Goal: Obtain resource: Obtain resource

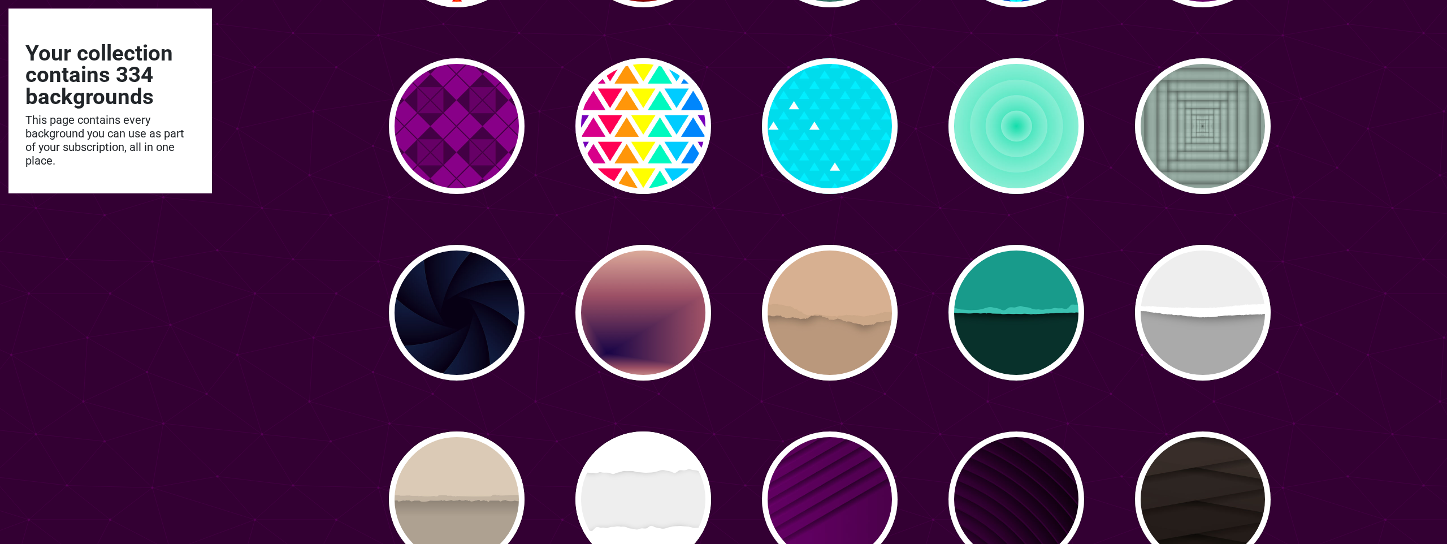
scroll to position [3491, 0]
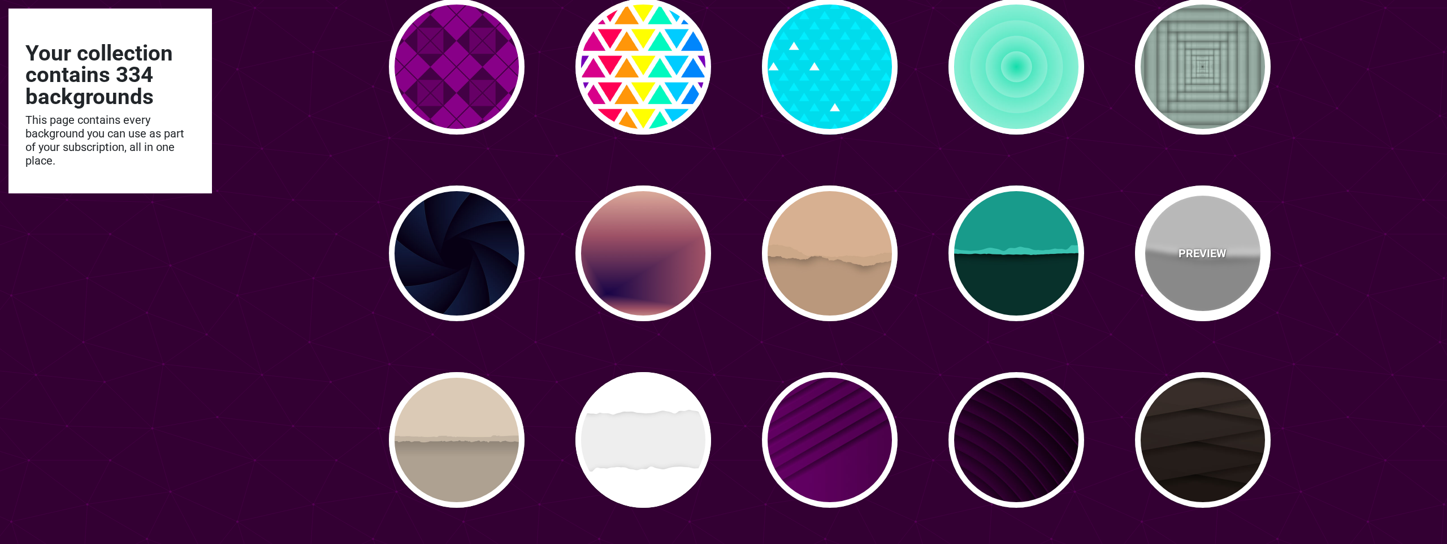
click at [1238, 283] on div "PREVIEW" at bounding box center [1203, 253] width 136 height 136
type input "#AAAAAA"
type input "#EEEEEE"
type input "0"
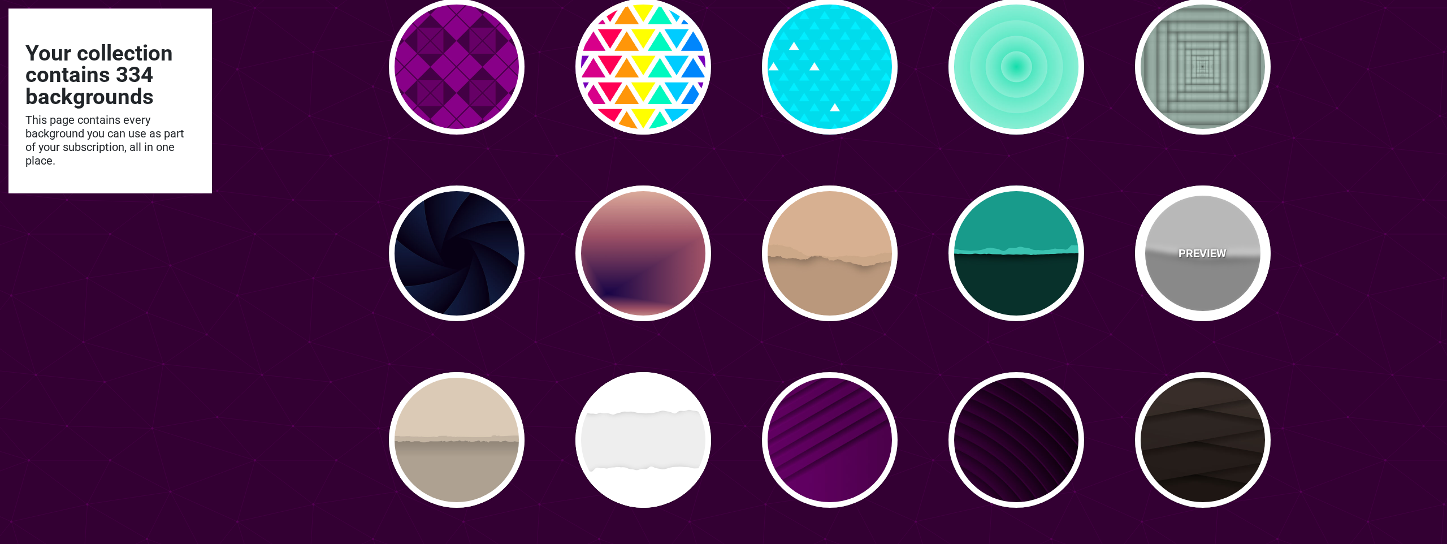
type input "0"
type input "0.5"
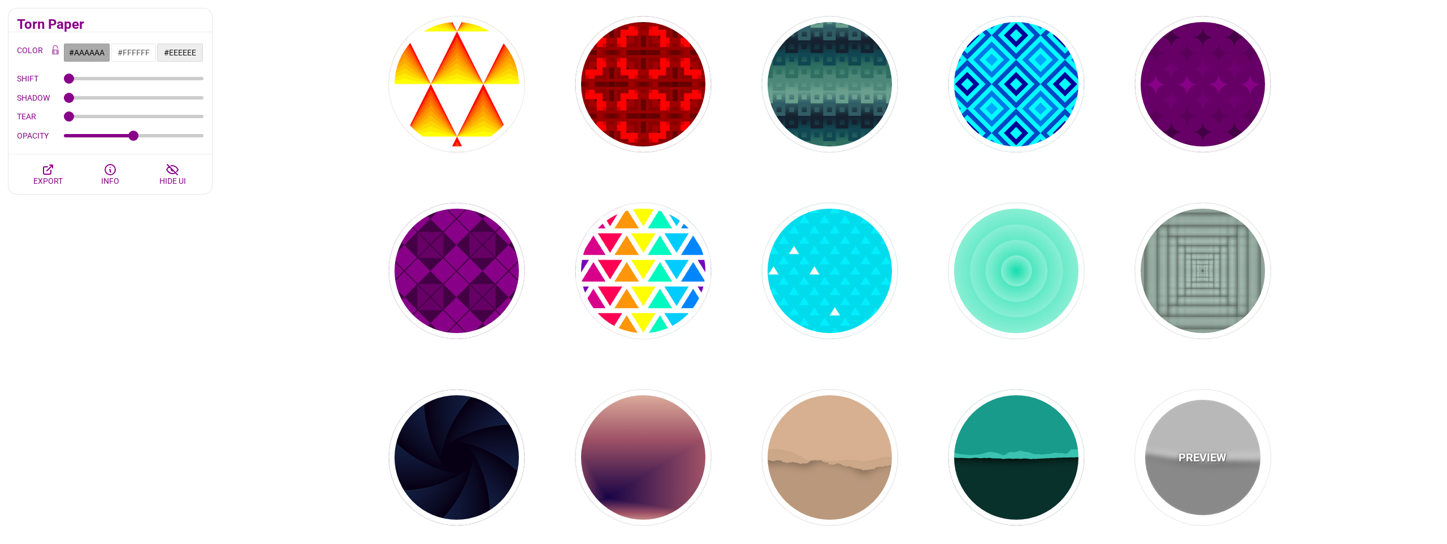
scroll to position [3284, 0]
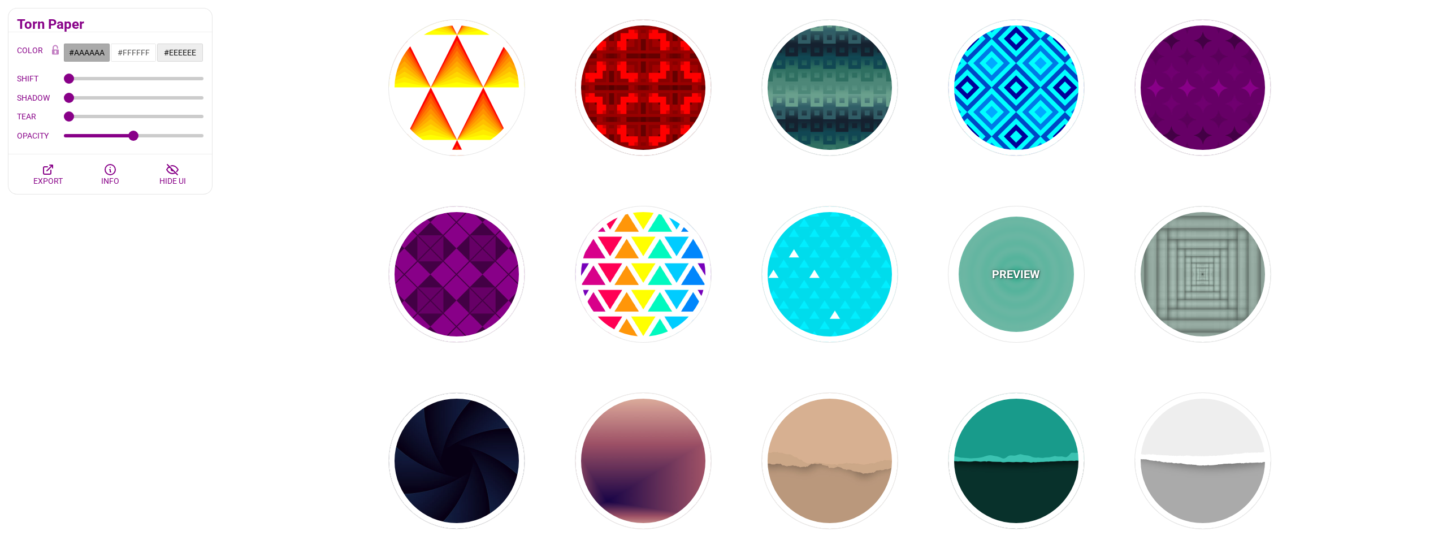
click at [1038, 285] on div "PREVIEW" at bounding box center [1016, 274] width 136 height 136
type input "#11DDAA"
type input "#FFFFFF"
type input "1"
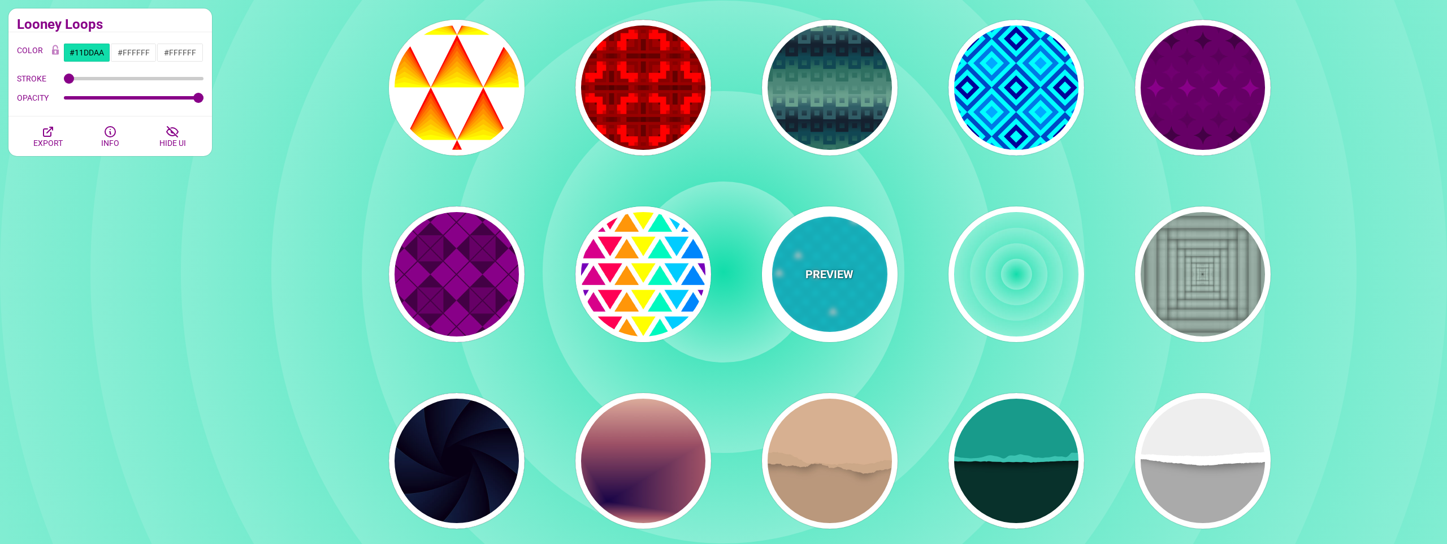
click at [862, 290] on div "PREVIEW" at bounding box center [830, 274] width 136 height 136
type input "#00DCEC"
type input "#00EEFF"
type input "1"
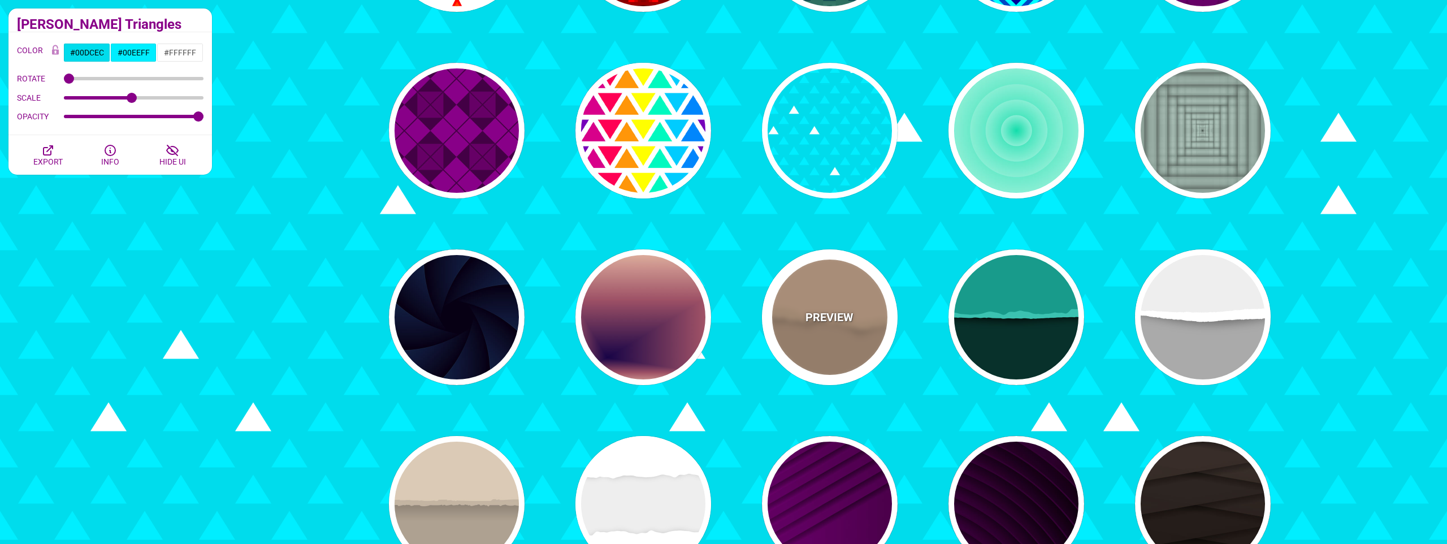
click at [839, 317] on p "PREVIEW" at bounding box center [829, 317] width 48 height 17
type input "#BA987C"
type input "#D7B090"
type input "#CCA788"
type input "0"
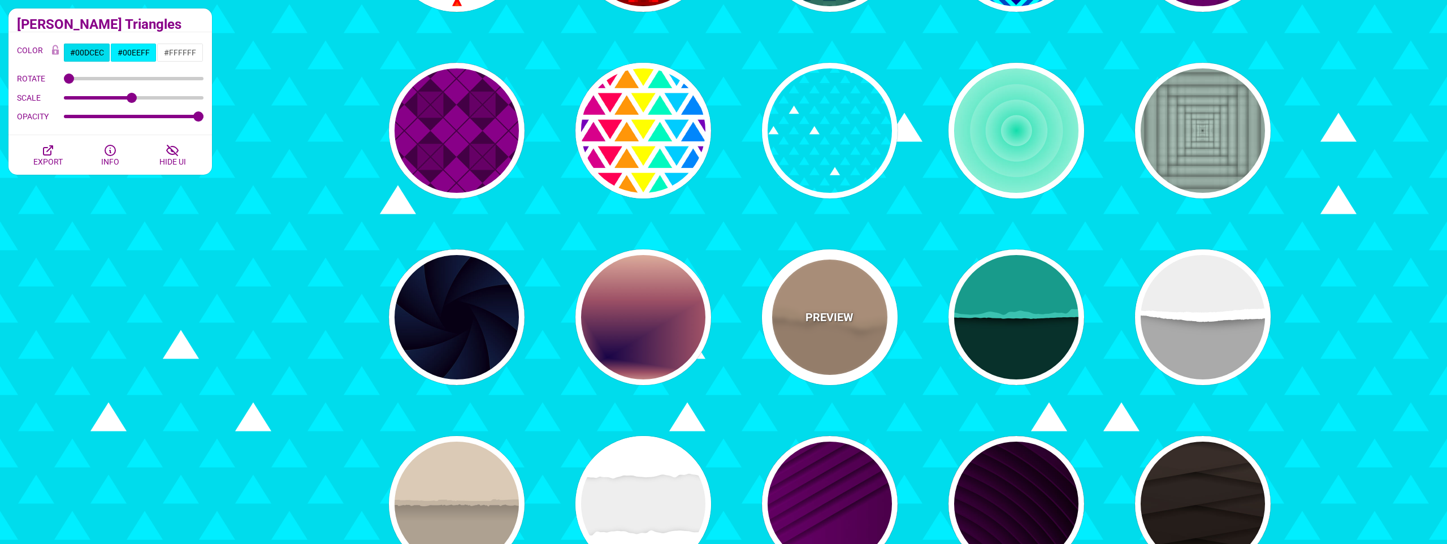
type input "0"
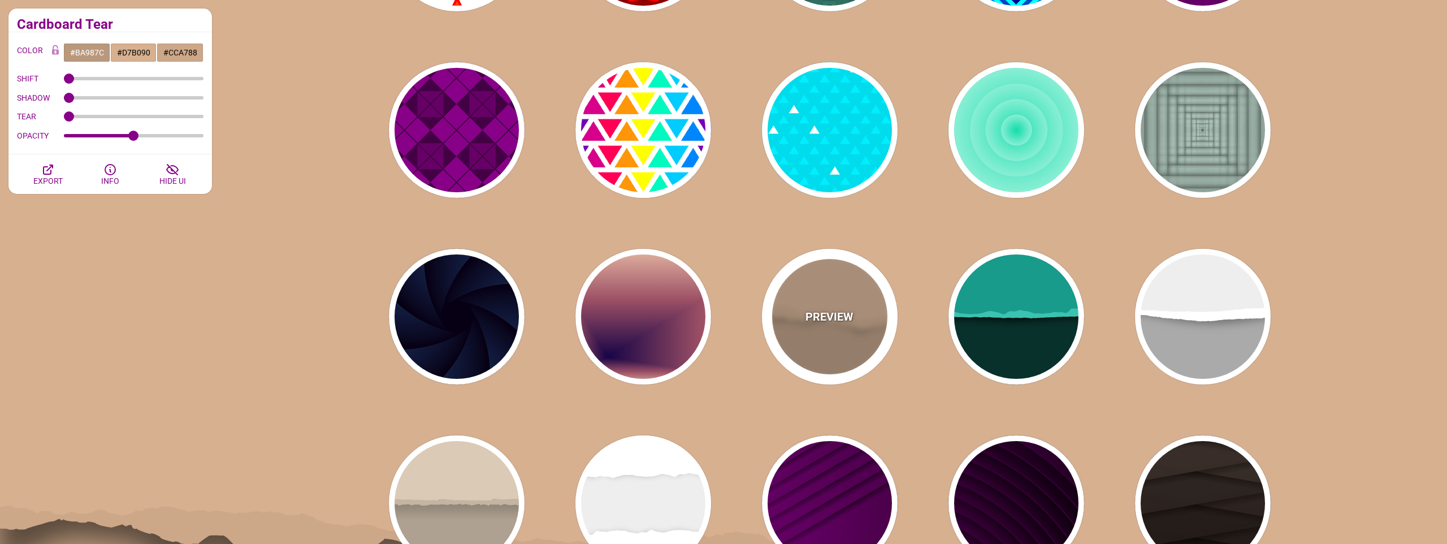
click at [828, 314] on p "PREVIEW" at bounding box center [829, 316] width 48 height 17
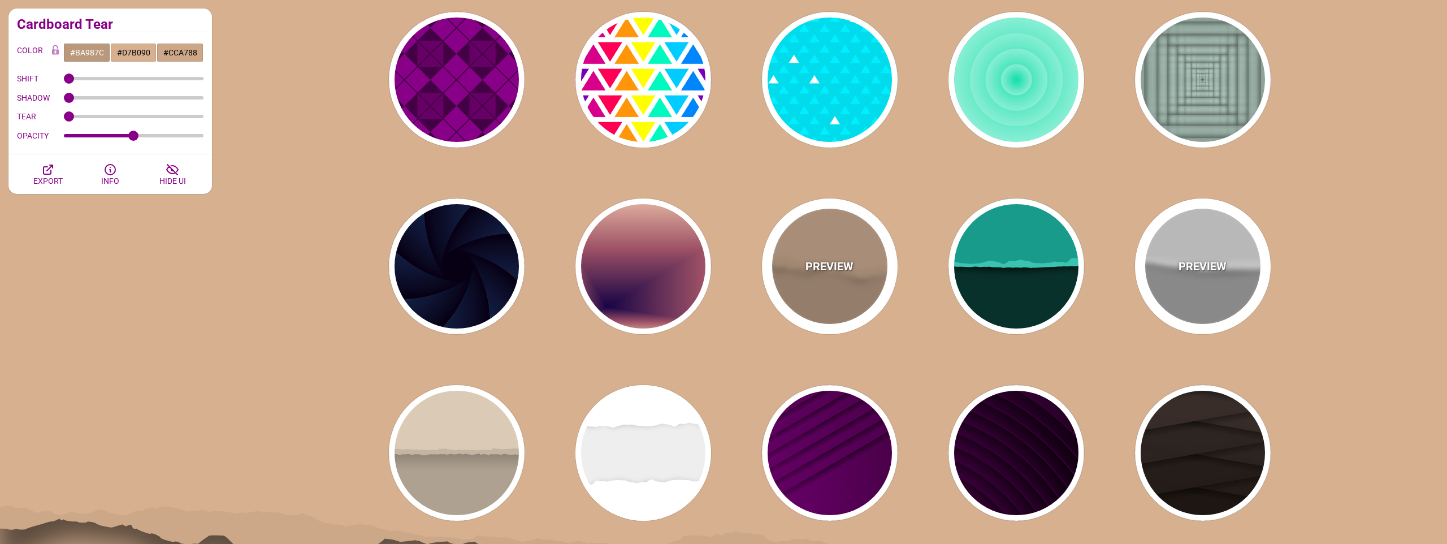
scroll to position [3477, 0]
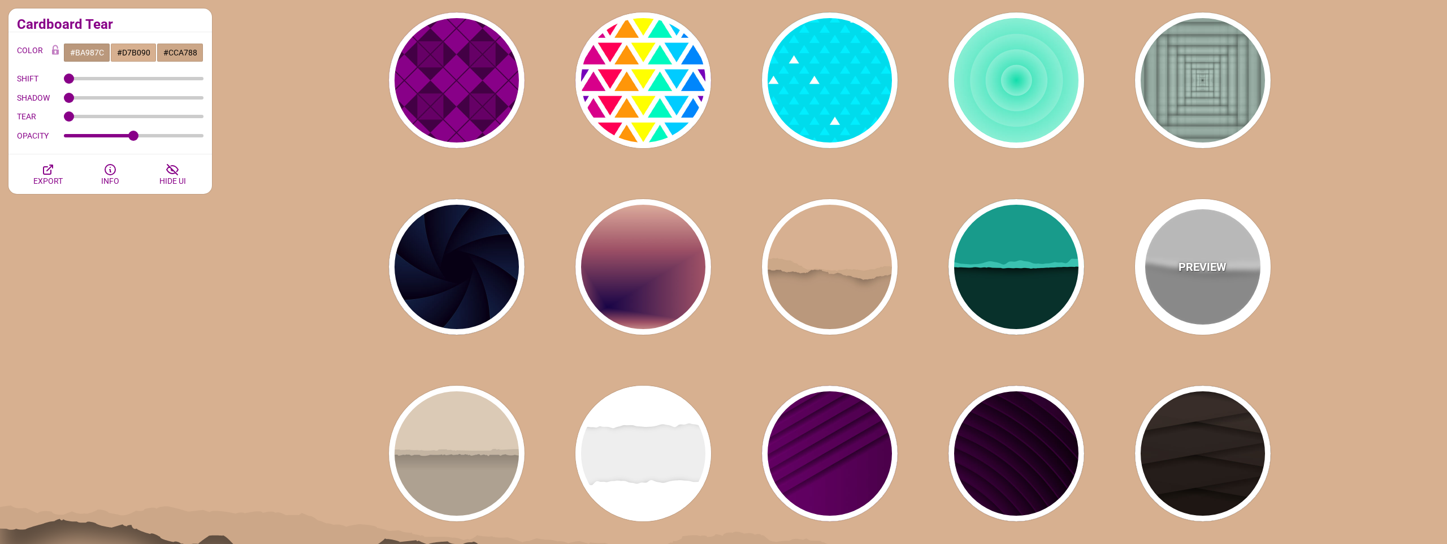
click at [1206, 249] on div "PREVIEW" at bounding box center [1203, 267] width 136 height 136
type input "#AAAAAA"
type input "#FFFFFF"
type input "#EEEEEE"
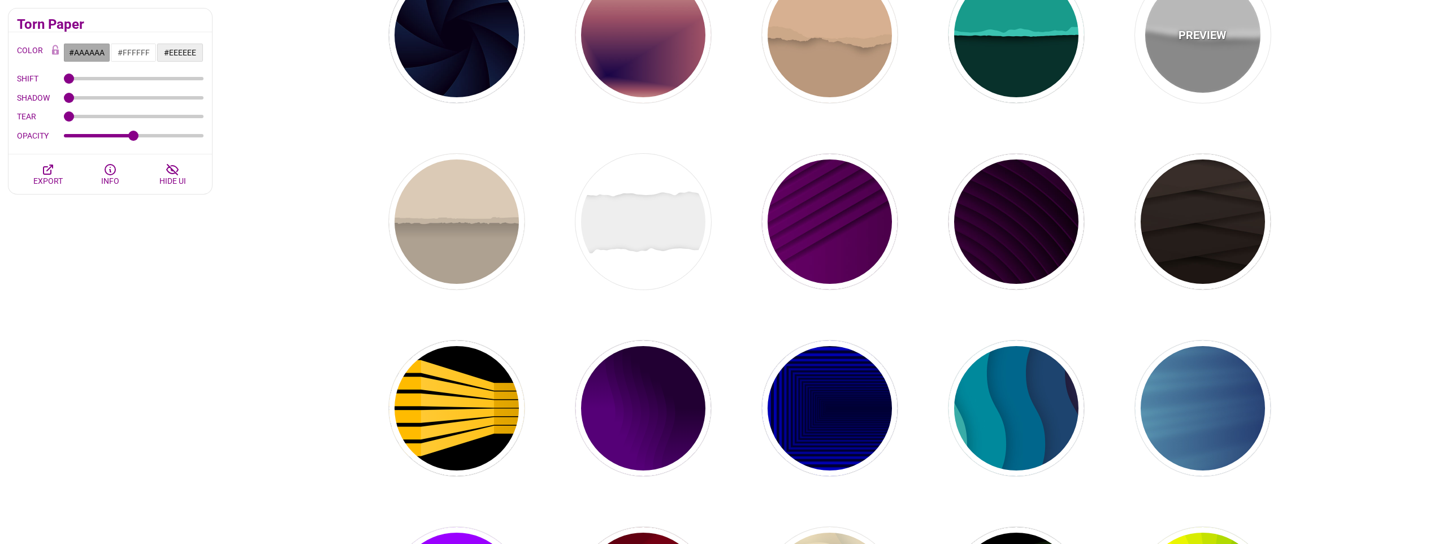
scroll to position [3736, 0]
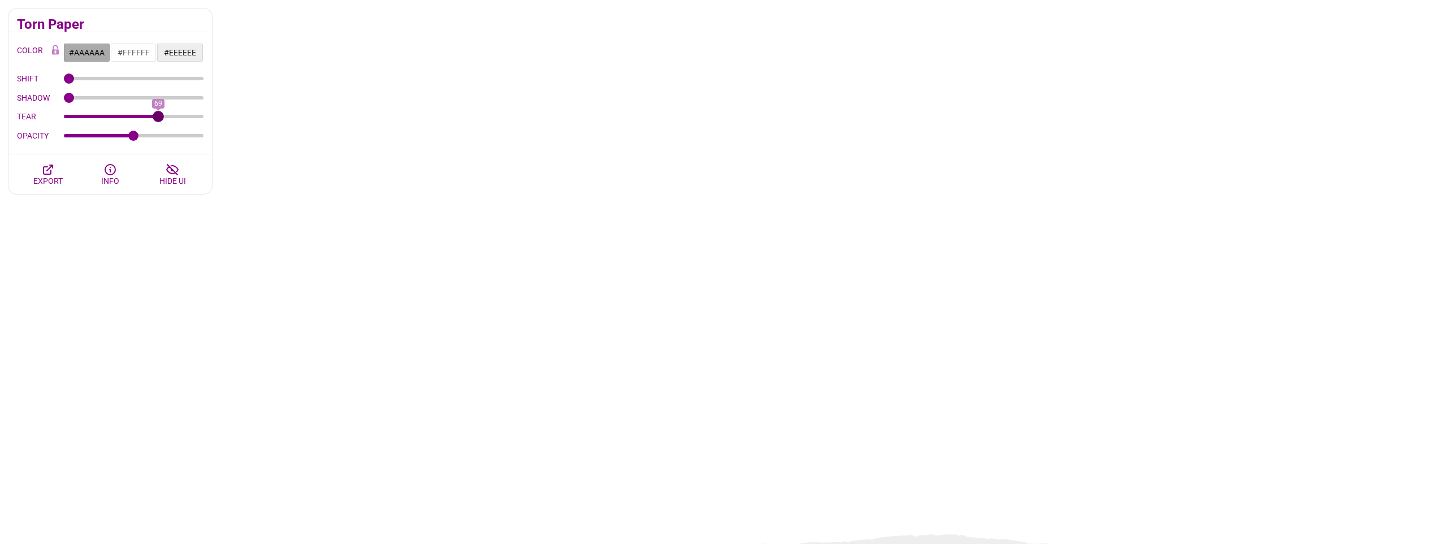
drag, startPoint x: 71, startPoint y: 115, endPoint x: 137, endPoint y: 114, distance: 66.7
type input "69"
click at [158, 117] on input "TEAR" at bounding box center [134, 116] width 140 height 5
drag, startPoint x: 68, startPoint y: 95, endPoint x: 82, endPoint y: 85, distance: 17.1
type input "56"
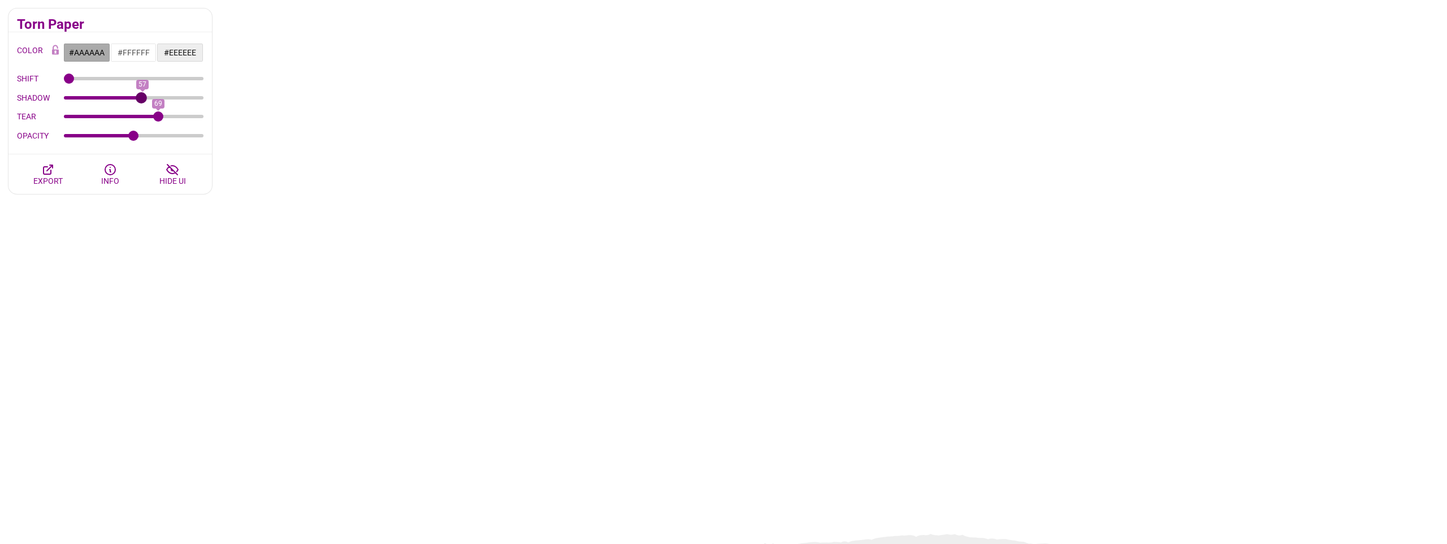
click at [141, 99] on input "SHADOW" at bounding box center [134, 98] width 140 height 5
drag, startPoint x: 89, startPoint y: 80, endPoint x: 124, endPoint y: 83, distance: 35.1
click at [143, 84] on div "SHIFT" at bounding box center [110, 78] width 187 height 19
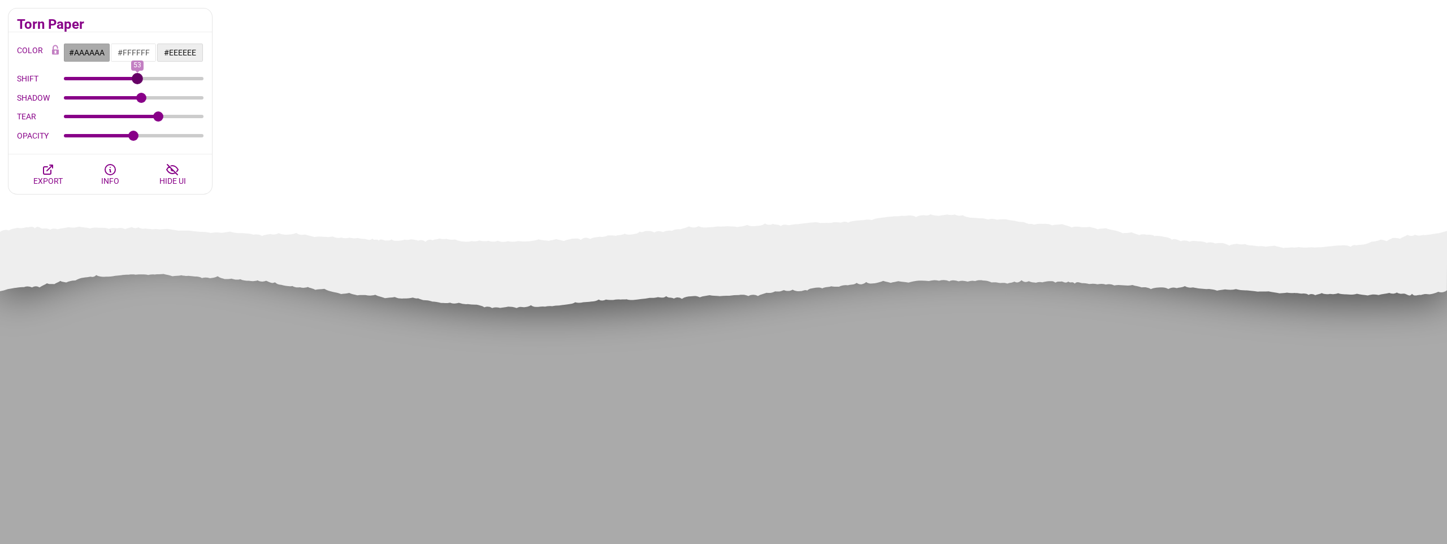
drag, startPoint x: 94, startPoint y: 76, endPoint x: 196, endPoint y: 111, distance: 107.6
type input "53"
click at [137, 81] on input "SHIFT" at bounding box center [134, 78] width 140 height 5
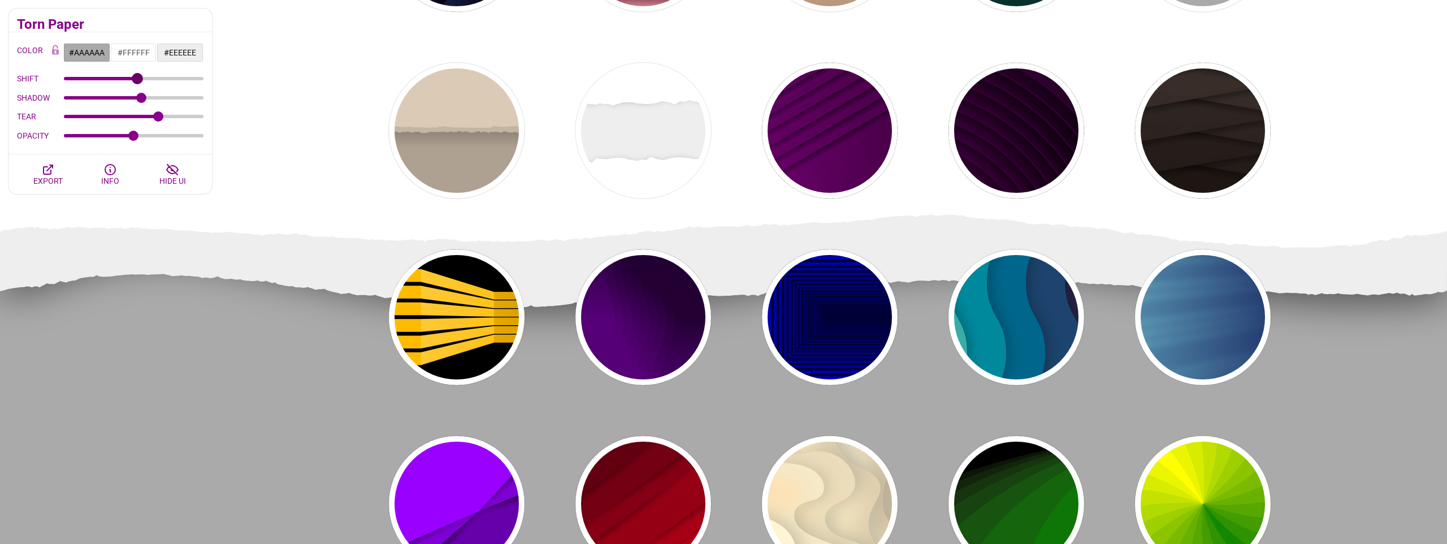
scroll to position [3800, 0]
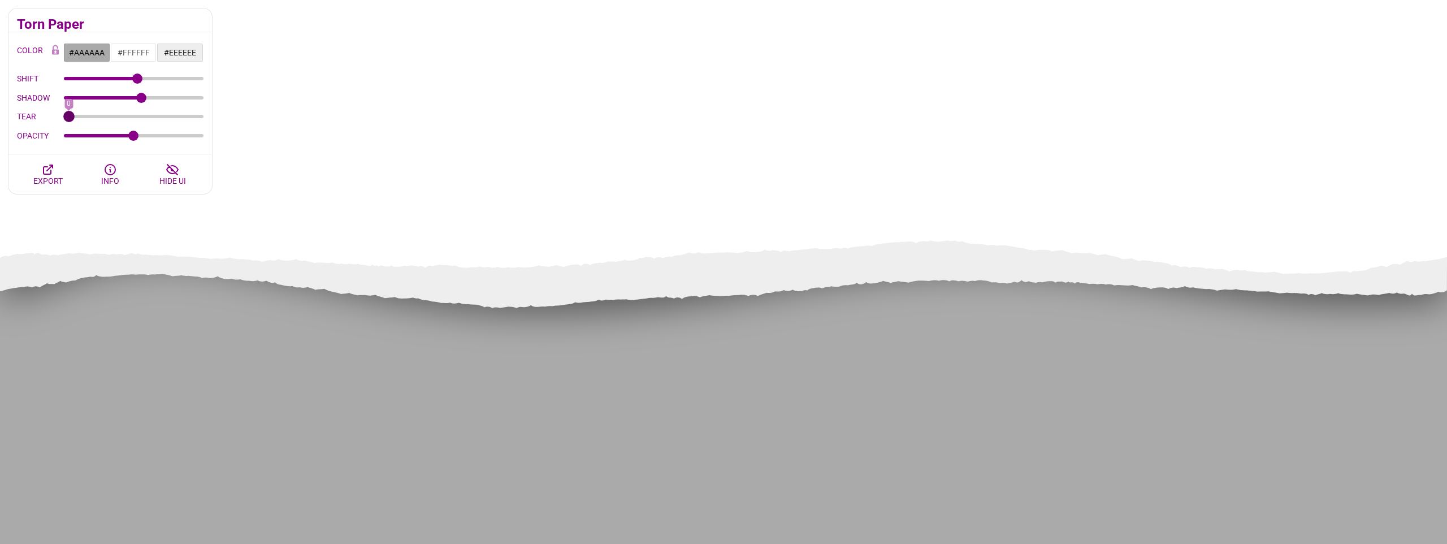
drag, startPoint x: 155, startPoint y: 114, endPoint x: -112, endPoint y: 128, distance: 267.1
type input "0"
click at [64, 119] on input "TEAR" at bounding box center [134, 116] width 140 height 5
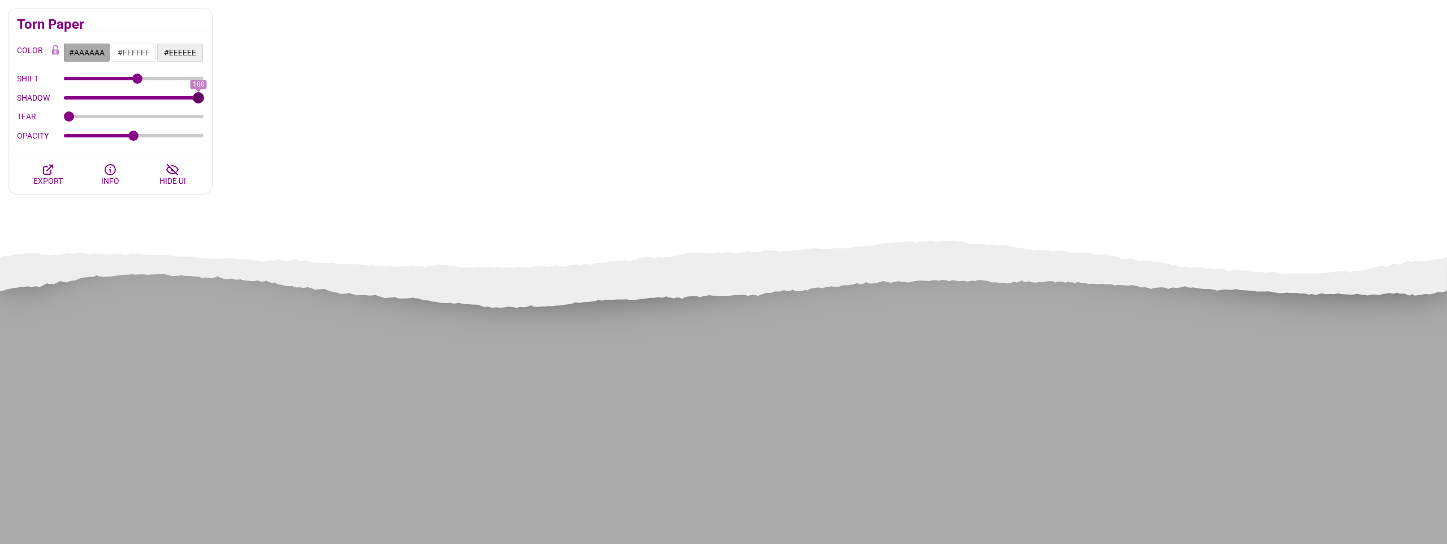
scroll to position [3798, 0]
drag, startPoint x: 141, startPoint y: 98, endPoint x: 280, endPoint y: 105, distance: 139.8
click at [204, 100] on input "SHADOW" at bounding box center [134, 98] width 140 height 5
drag, startPoint x: 54, startPoint y: 92, endPoint x: 163, endPoint y: 95, distance: 109.1
type input "74"
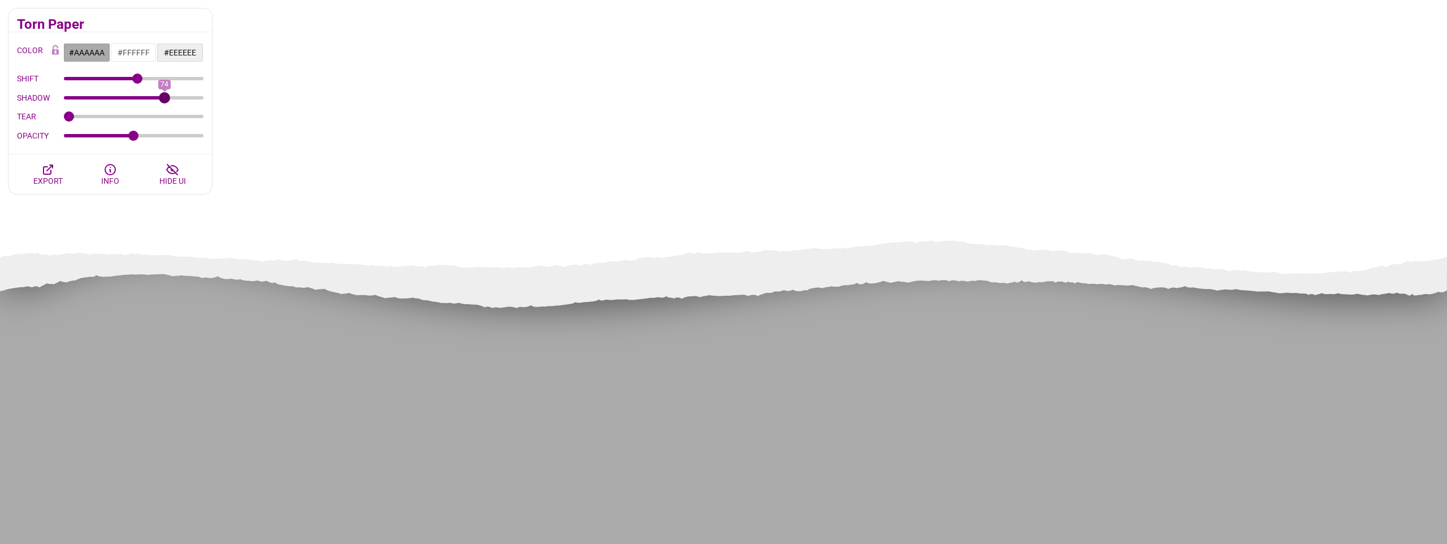
click at [164, 96] on input "SHADOW" at bounding box center [134, 98] width 140 height 5
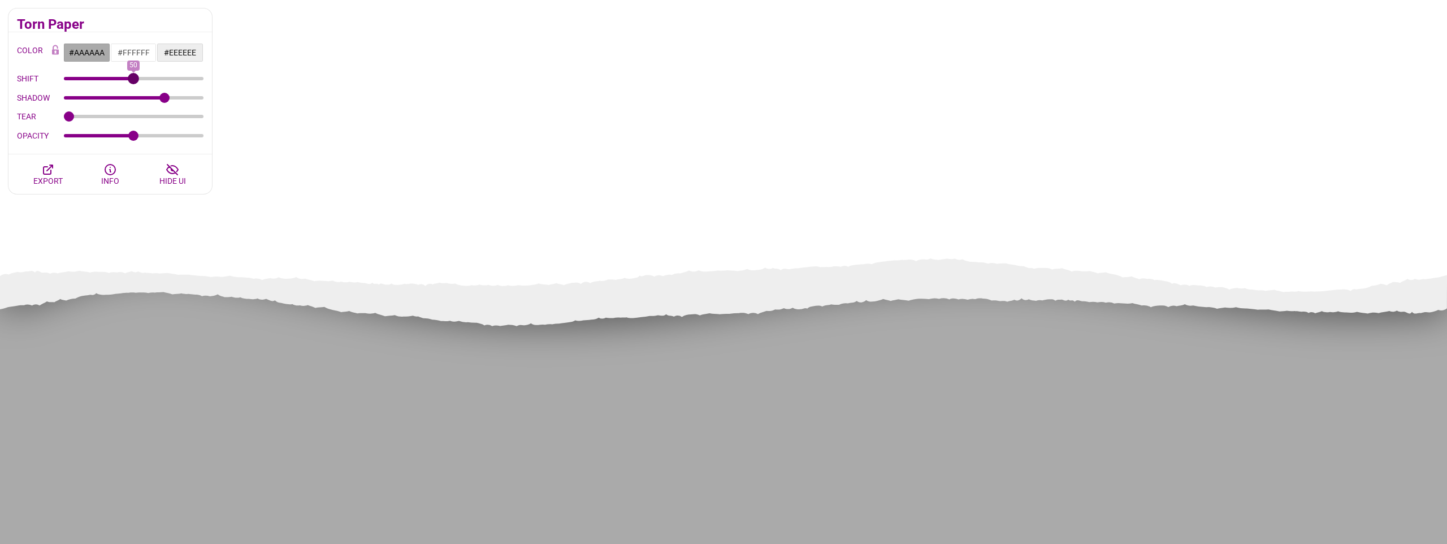
type input "50"
click at [133, 79] on input "SHIFT" at bounding box center [134, 78] width 140 height 5
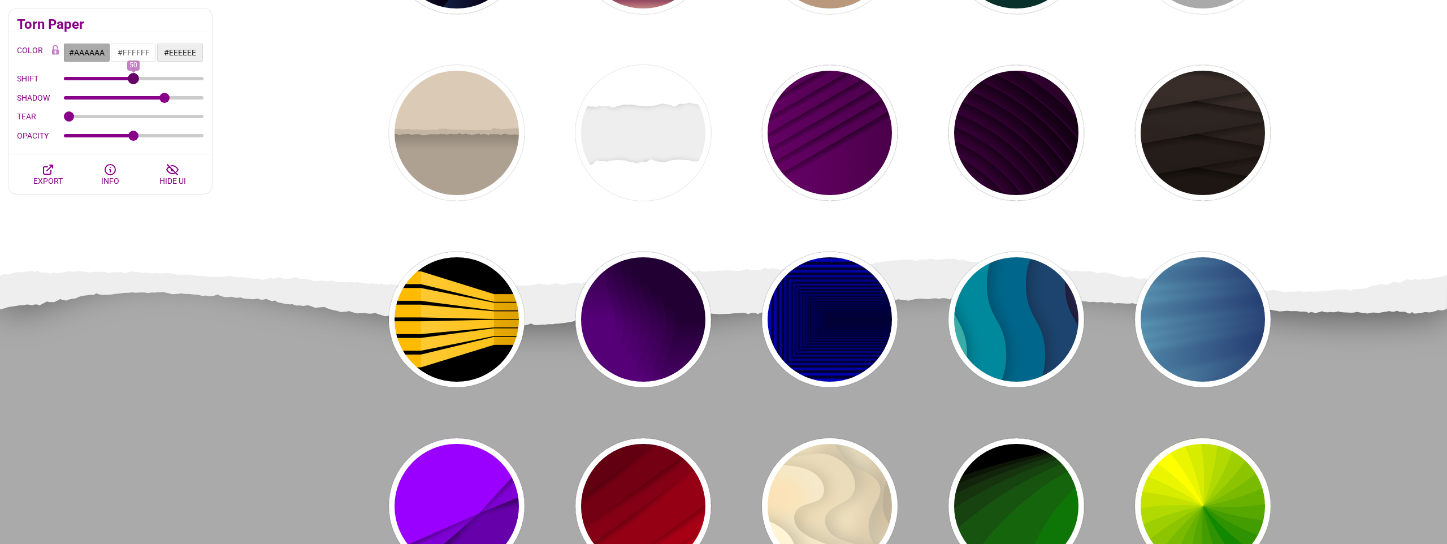
scroll to position [3796, 0]
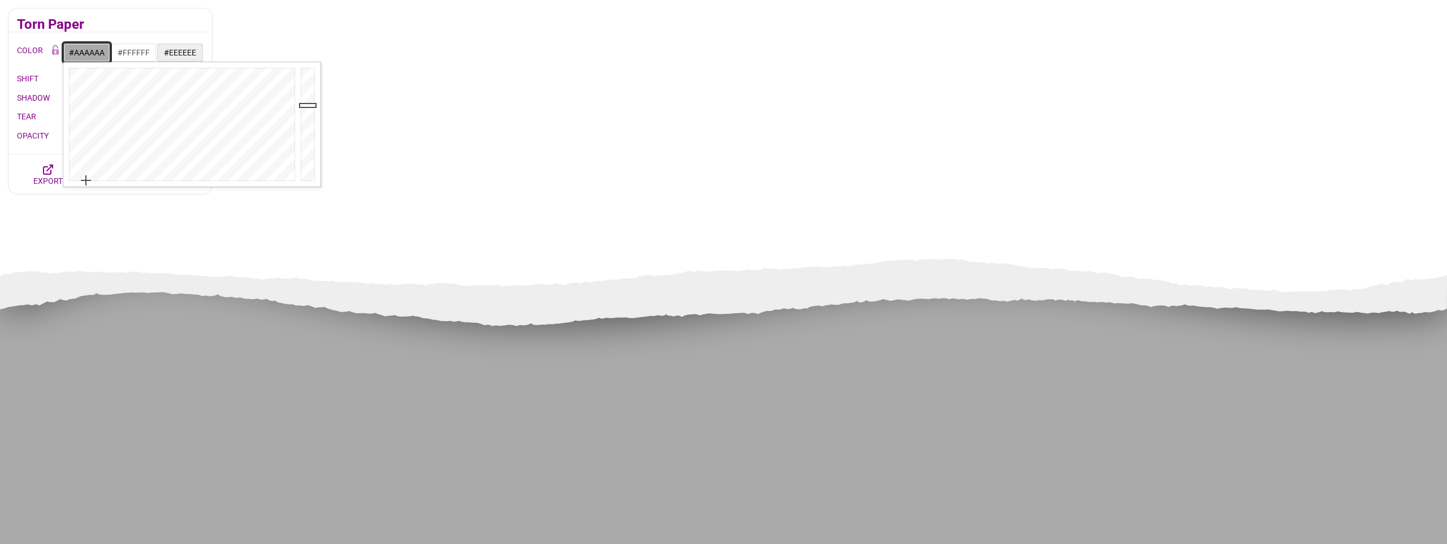
click at [83, 49] on input "#AAAAAA" at bounding box center [86, 52] width 47 height 19
paste input "EAF2F5"
type input "#EAF2F5"
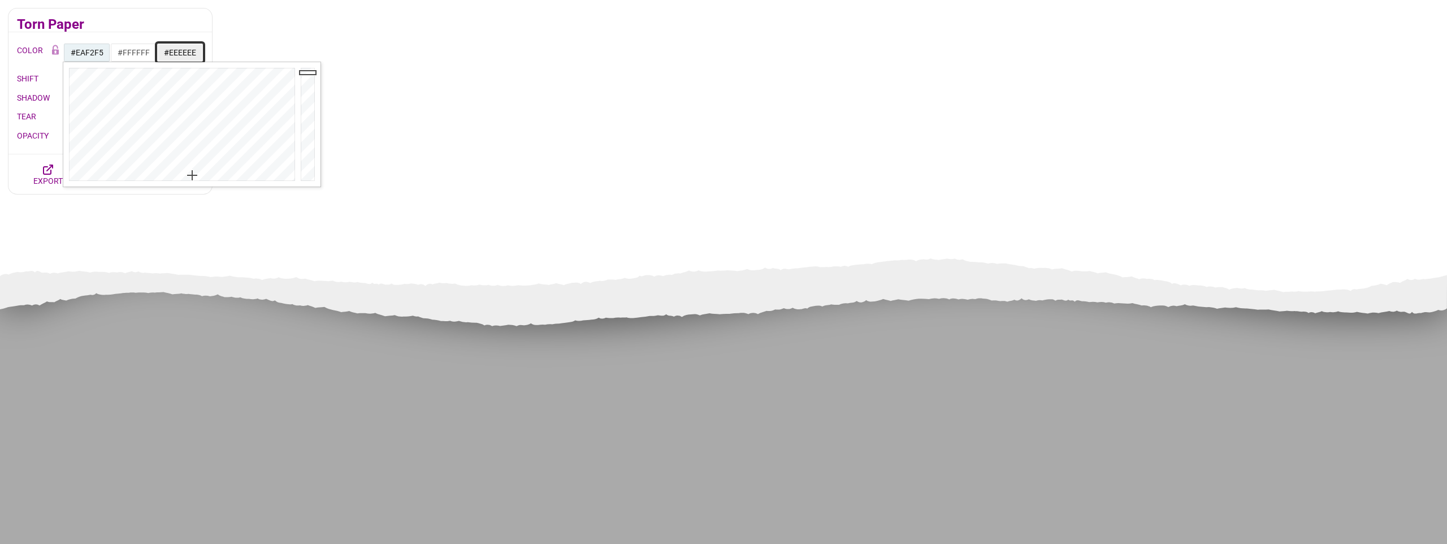
click at [180, 53] on input "#EEEEEE" at bounding box center [180, 52] width 47 height 19
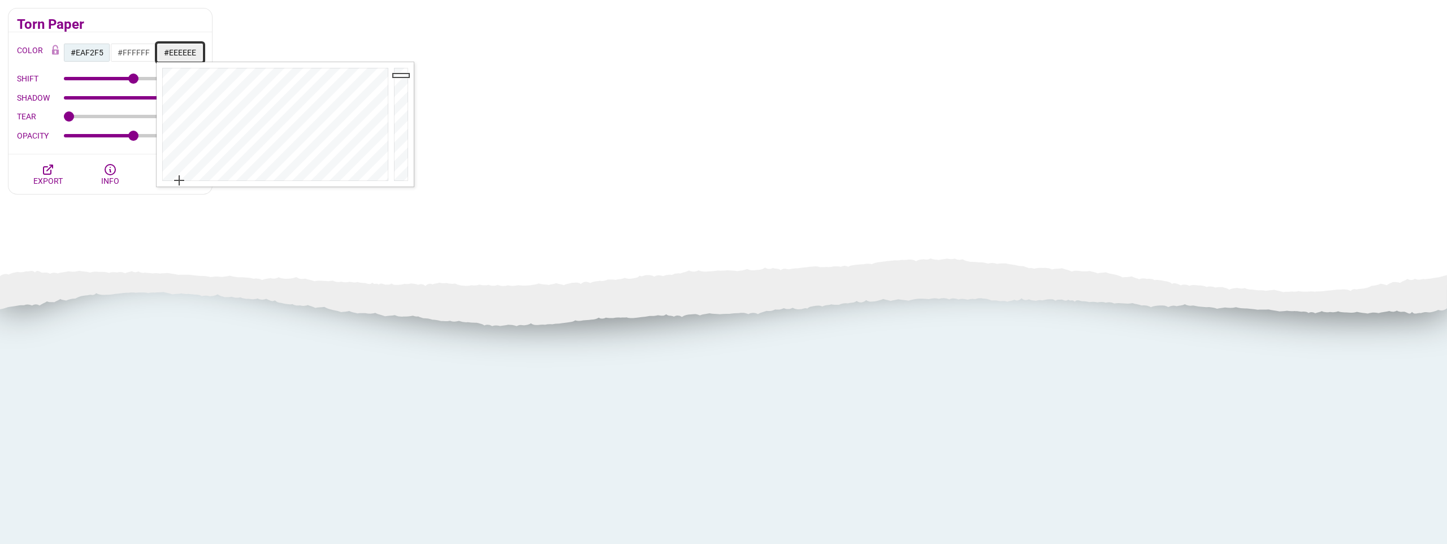
click at [181, 52] on input "#EEEEEE" at bounding box center [180, 52] width 47 height 19
type input "#FFFFFF"
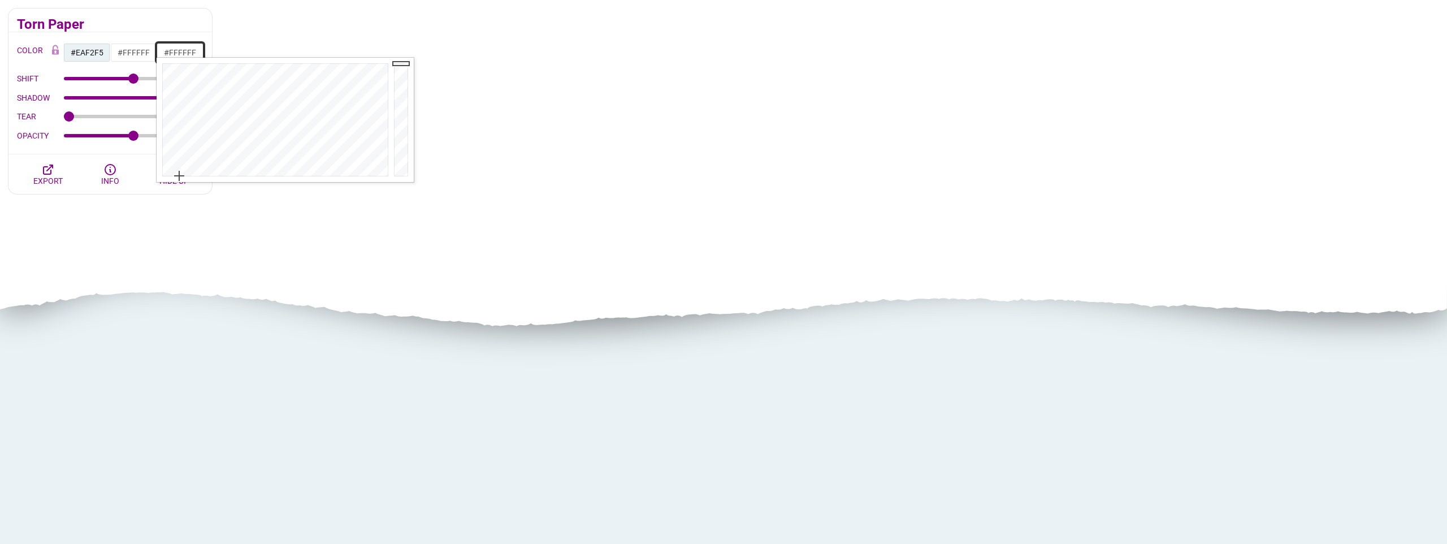
scroll to position [3791, 0]
drag, startPoint x: 189, startPoint y: 9, endPoint x: 180, endPoint y: 26, distance: 19.0
click at [189, 9] on div "Torn Paper" at bounding box center [109, 20] width 203 height 24
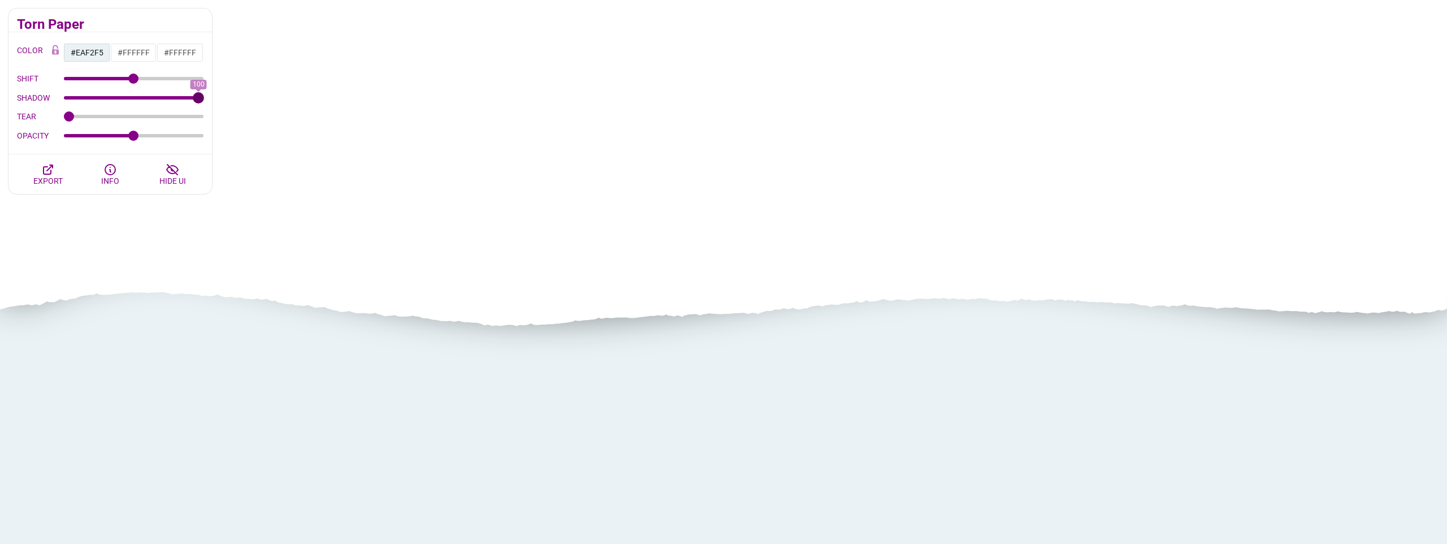
drag, startPoint x: 171, startPoint y: 99, endPoint x: 250, endPoint y: 99, distance: 79.1
type input "100"
click at [204, 99] on input "SHADOW" at bounding box center [134, 98] width 140 height 5
drag, startPoint x: 132, startPoint y: 135, endPoint x: 101, endPoint y: 135, distance: 30.5
type input "0.25"
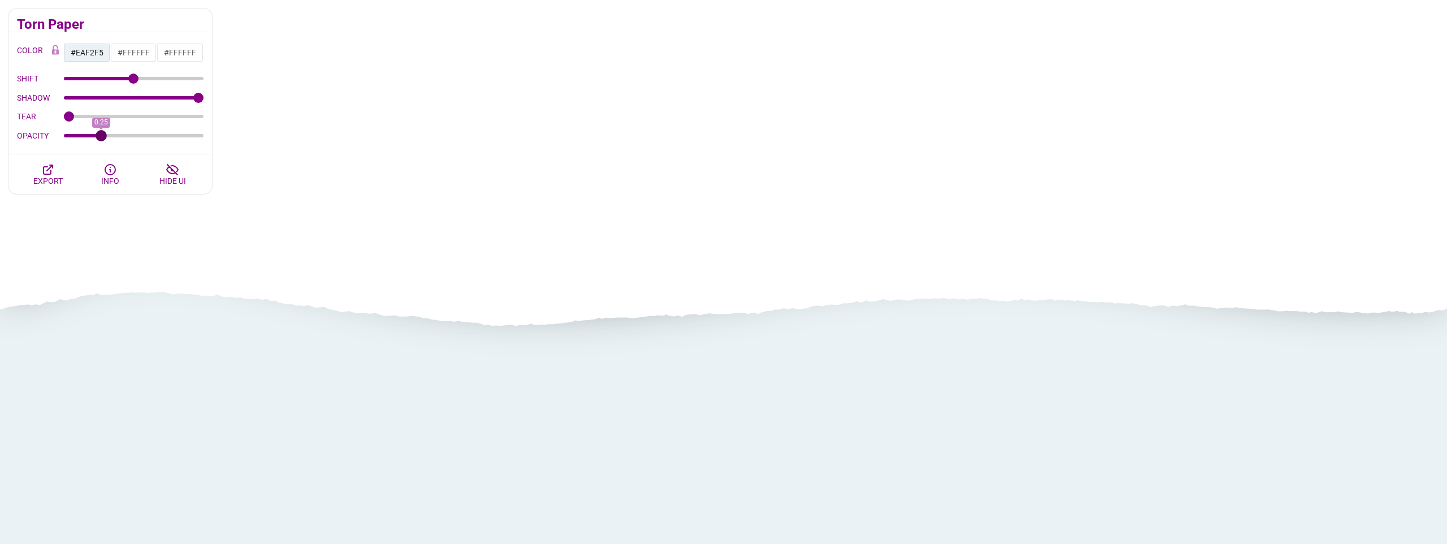
click at [101, 135] on input "OPACITY" at bounding box center [134, 135] width 140 height 5
click at [55, 166] on button "EXPORT" at bounding box center [48, 174] width 62 height 40
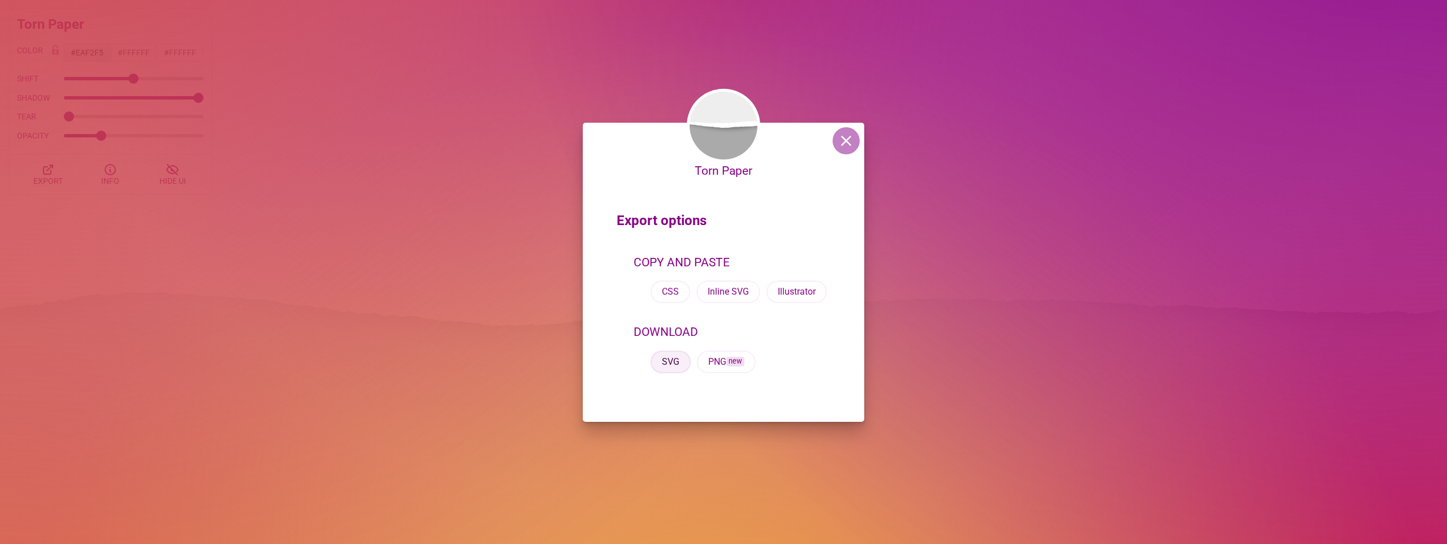
click at [671, 366] on button "SVG" at bounding box center [671, 361] width 40 height 23
drag, startPoint x: 855, startPoint y: 139, endPoint x: 848, endPoint y: 140, distance: 6.9
click at [855, 139] on button at bounding box center [845, 140] width 27 height 27
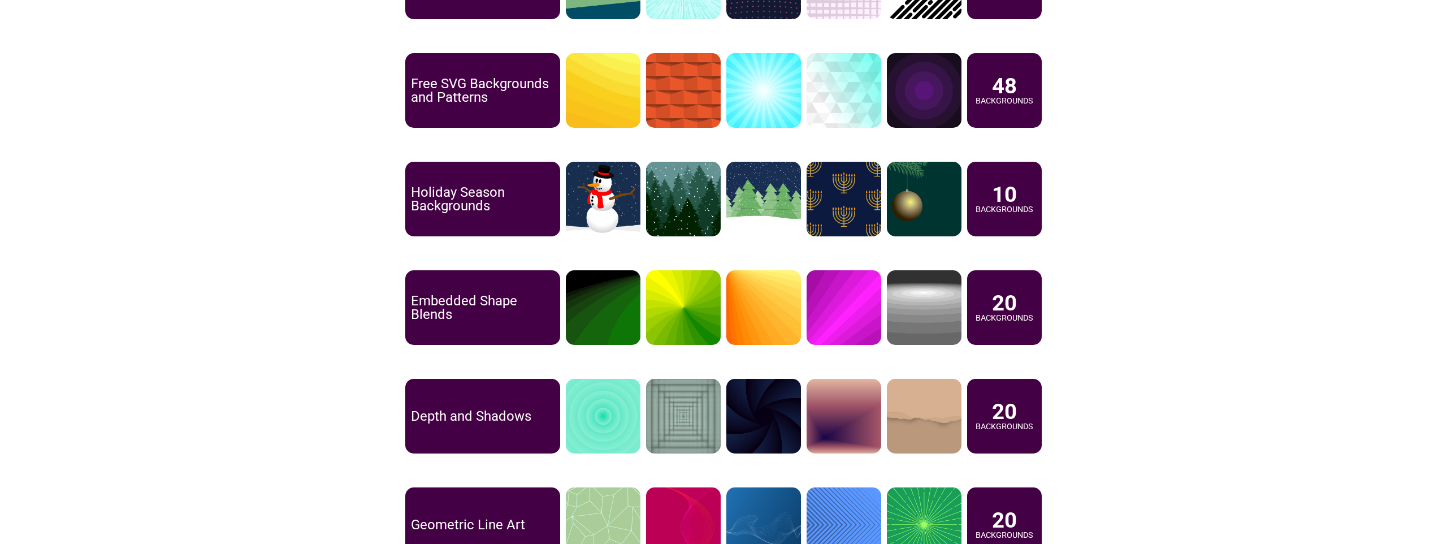
scroll to position [650, 0]
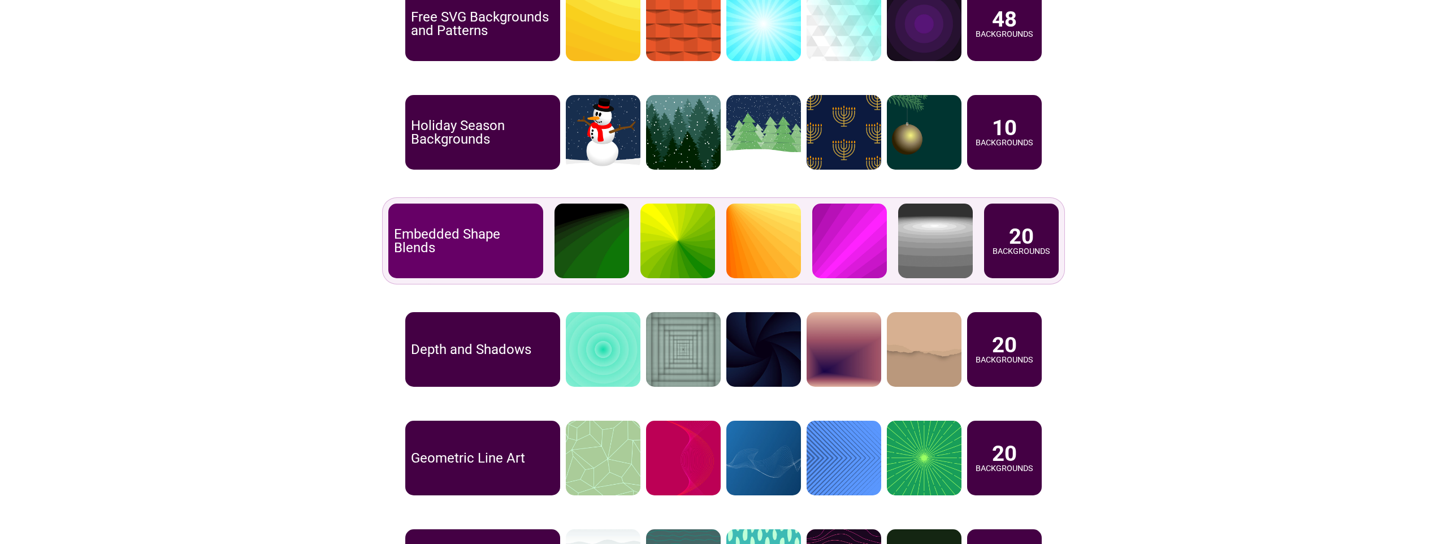
click at [1013, 236] on p "20" at bounding box center [1021, 236] width 25 height 21
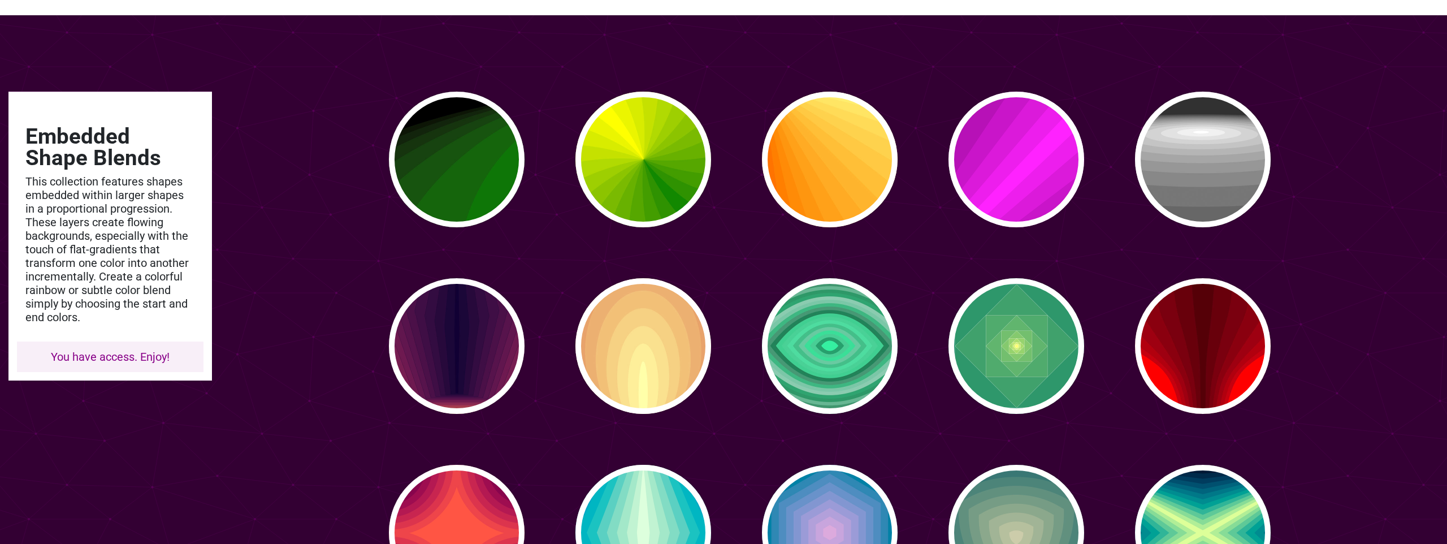
scroll to position [41, 0]
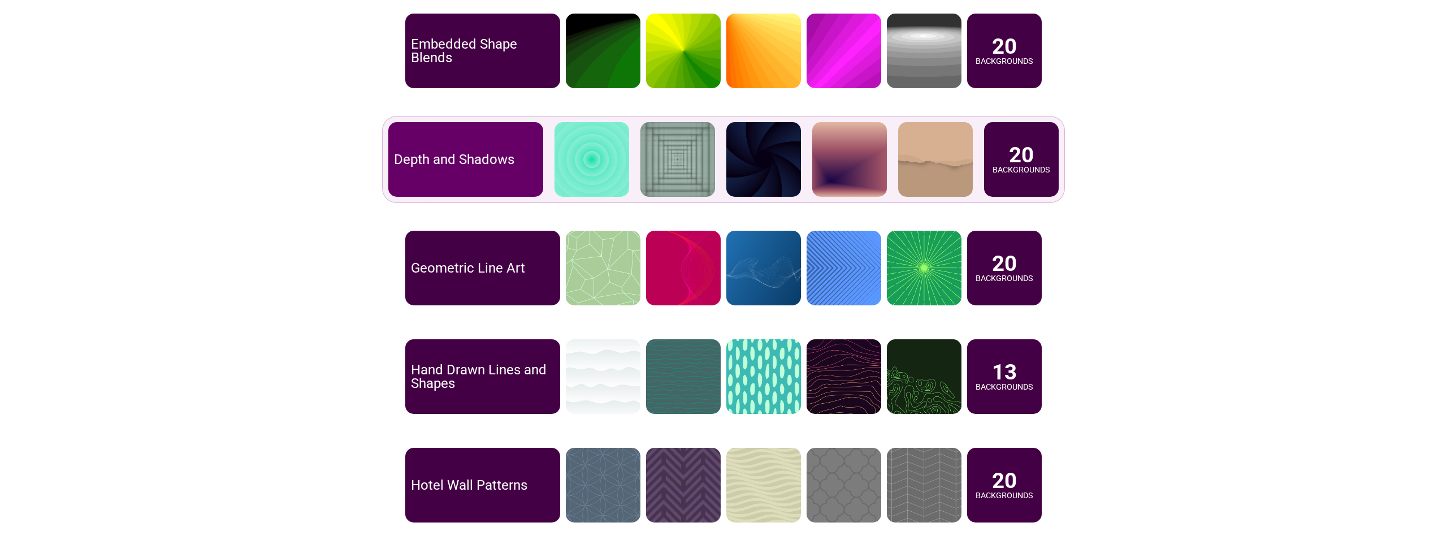
scroll to position [840, 0]
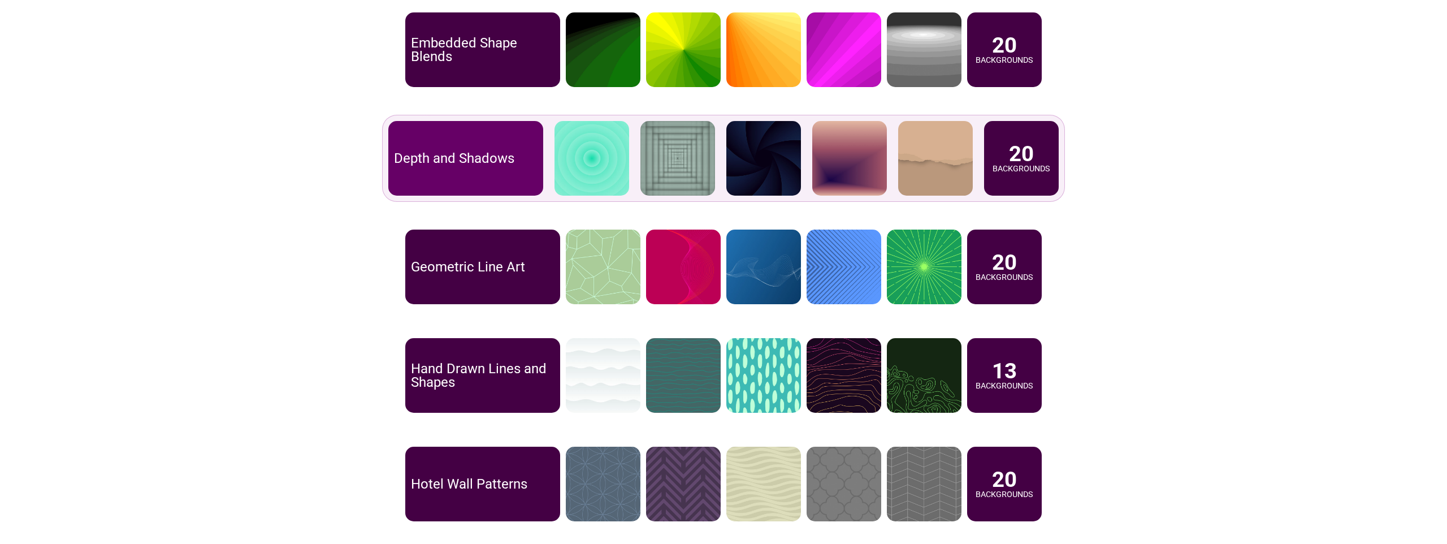
click at [1026, 165] on p "Backgrounds" at bounding box center [1021, 169] width 58 height 8
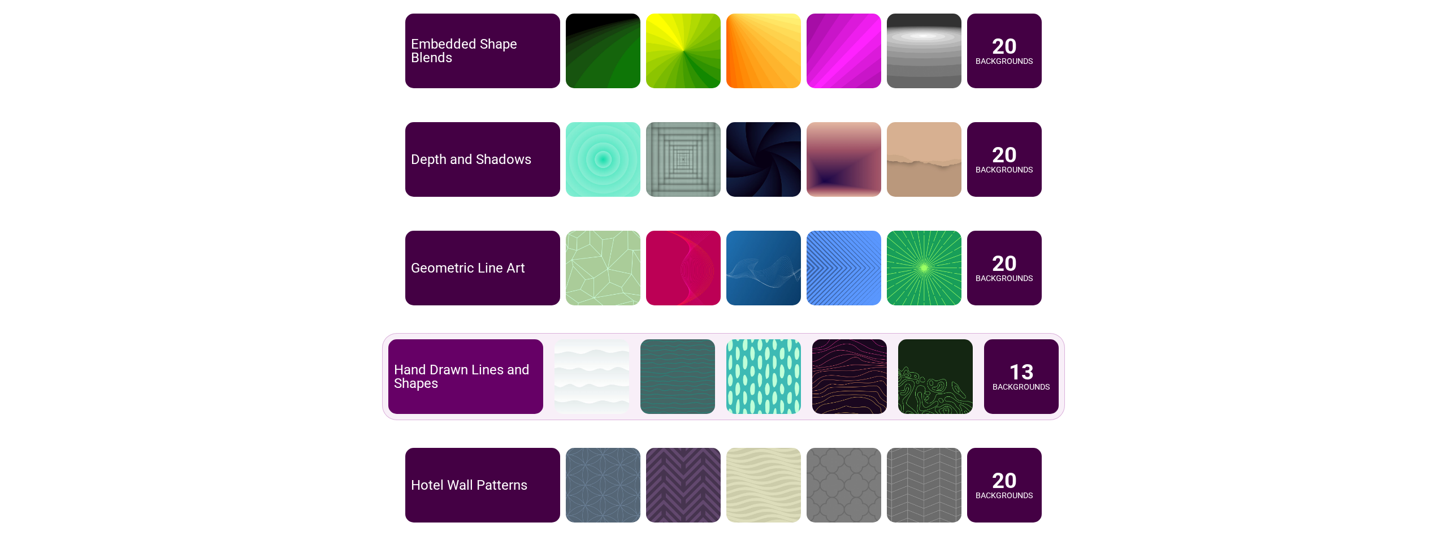
click at [1006, 380] on div "13 Backgrounds" at bounding box center [1021, 376] width 75 height 75
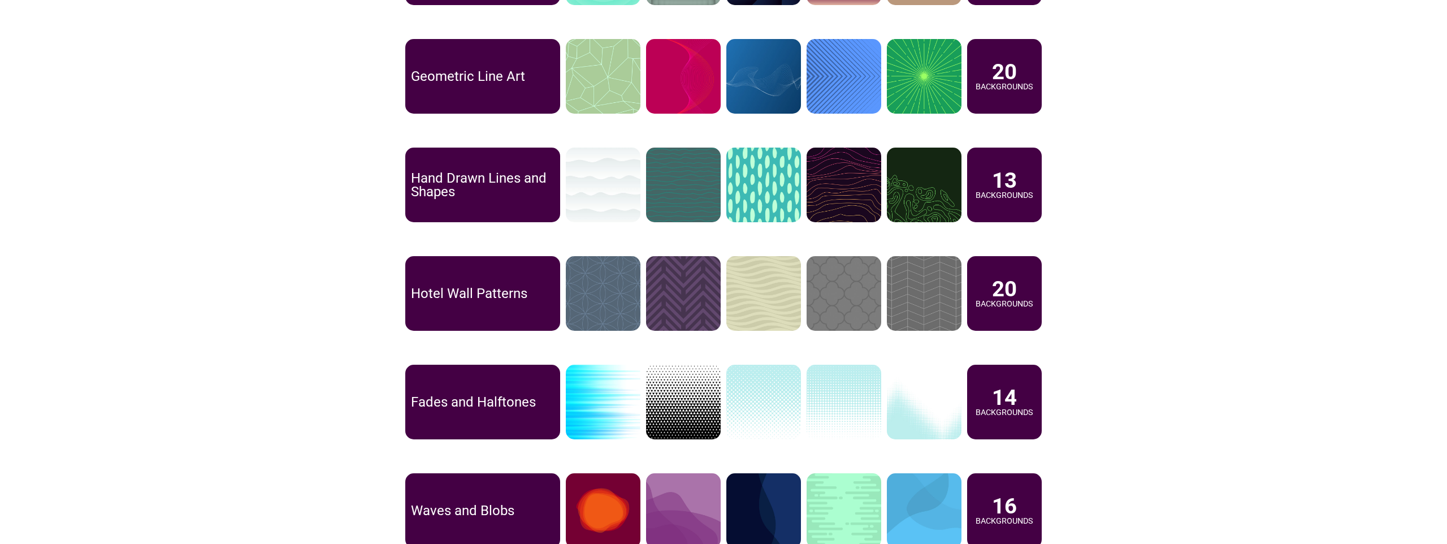
scroll to position [1031, 0]
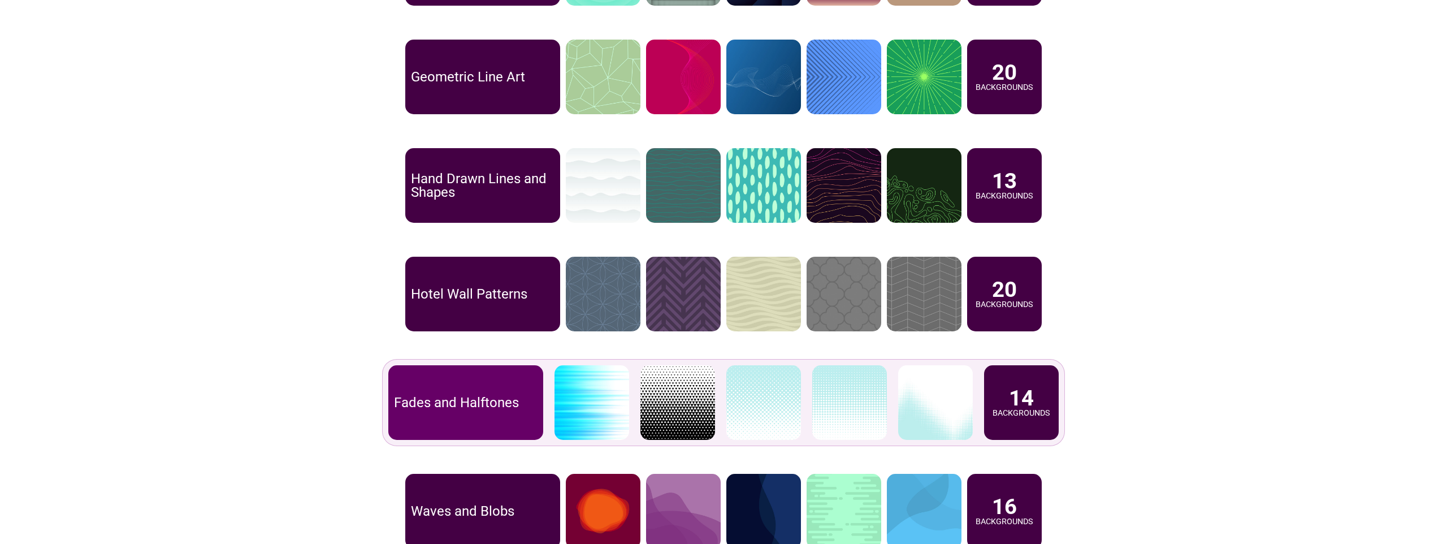
click at [1020, 400] on p "14" at bounding box center [1021, 397] width 25 height 21
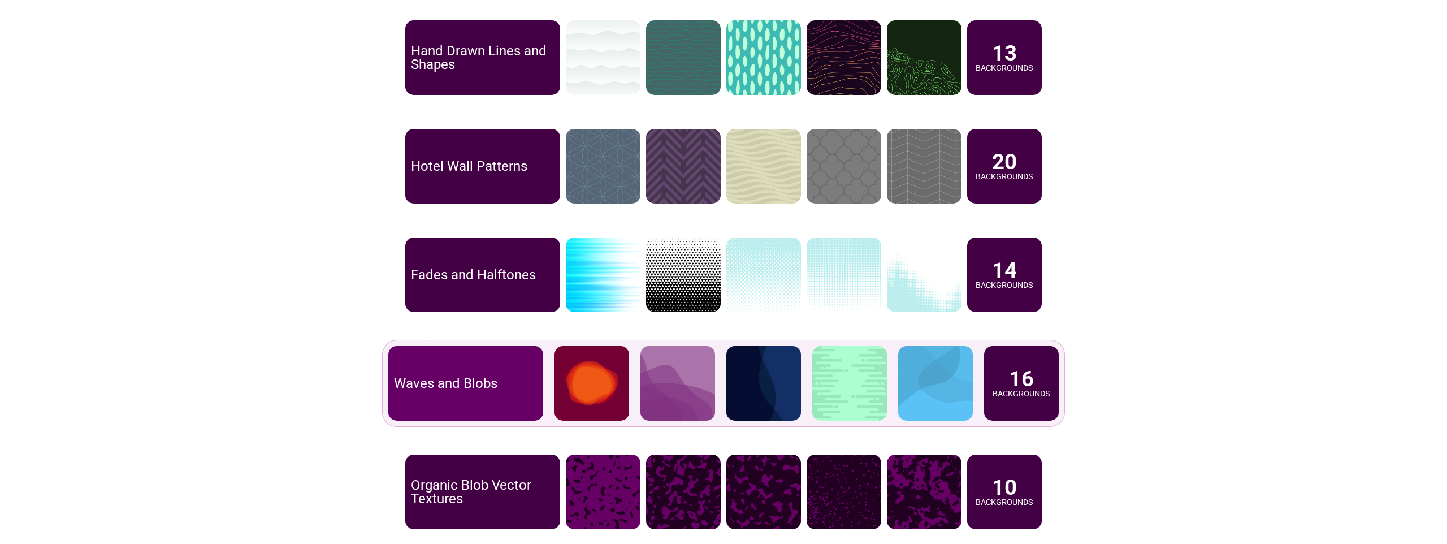
scroll to position [1159, 0]
click at [1029, 386] on p "16" at bounding box center [1021, 377] width 25 height 21
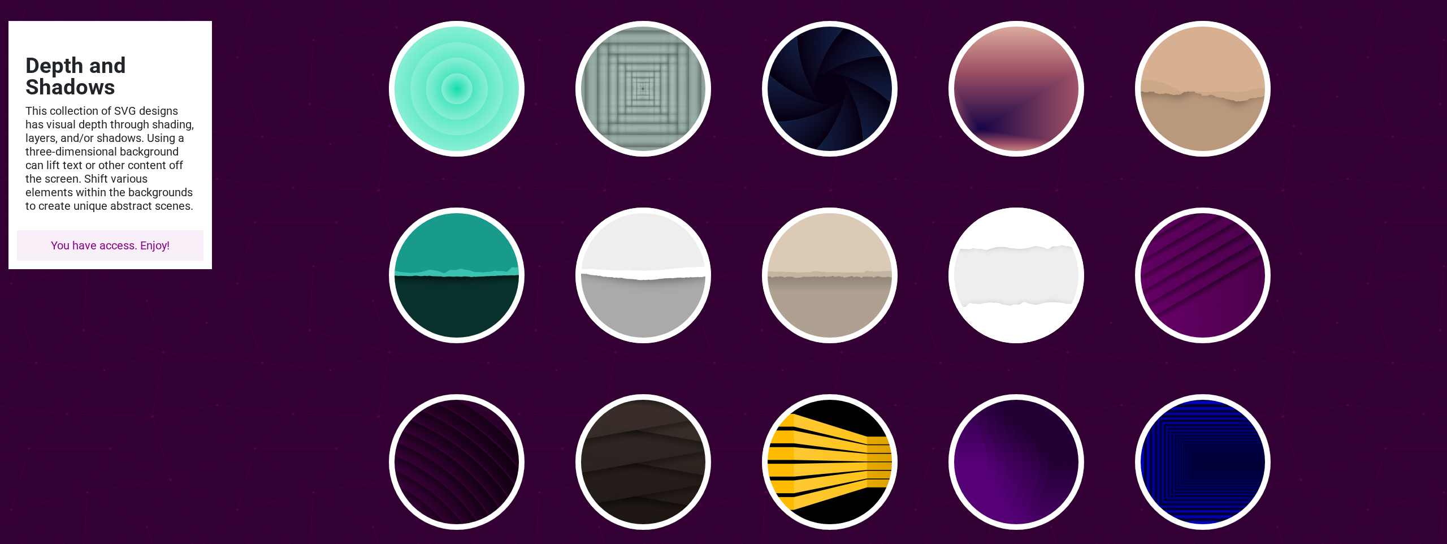
scroll to position [115, 0]
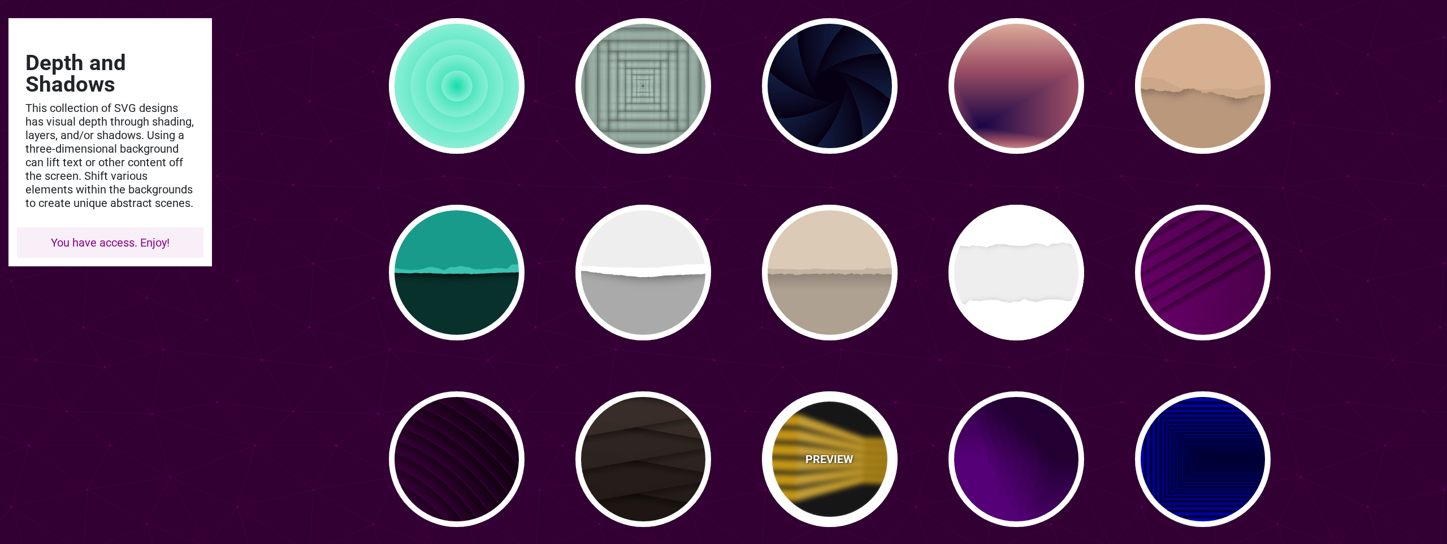
click at [859, 463] on div "PREVIEW" at bounding box center [830, 459] width 136 height 136
type input "#000000"
type input "#FFBB00"
type input "900"
type input "100"
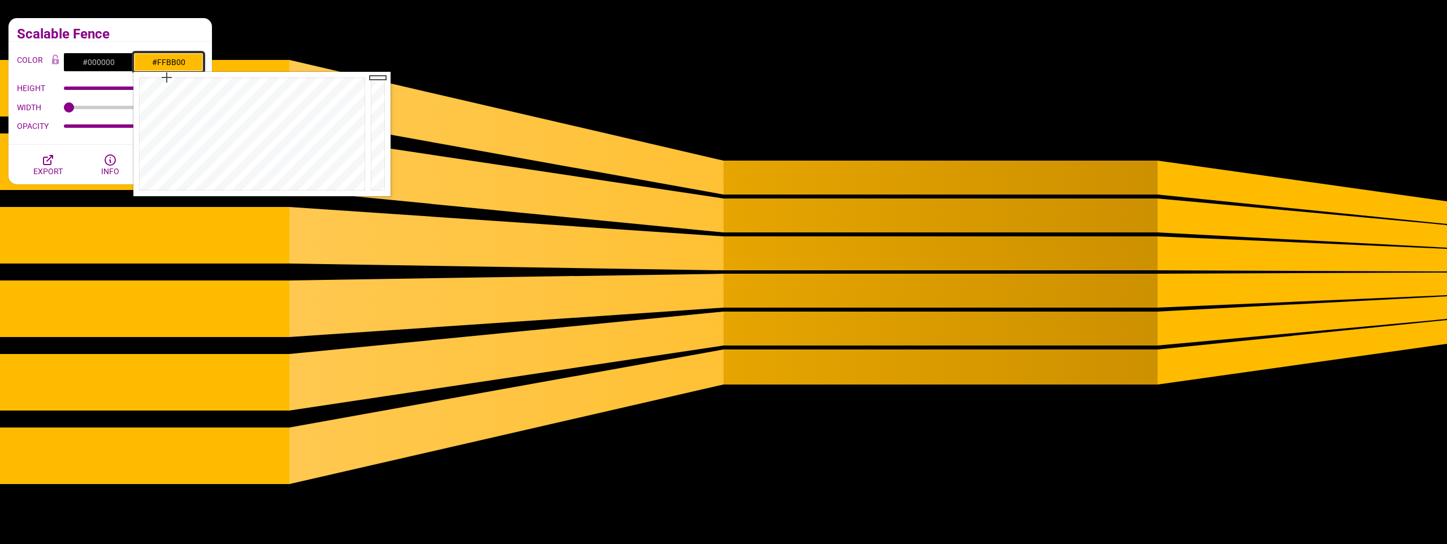
click at [166, 56] on input "#FFBB00" at bounding box center [168, 62] width 70 height 19
click at [177, 60] on input "#FFBB00" at bounding box center [168, 62] width 70 height 19
paste input "EAF2F5"
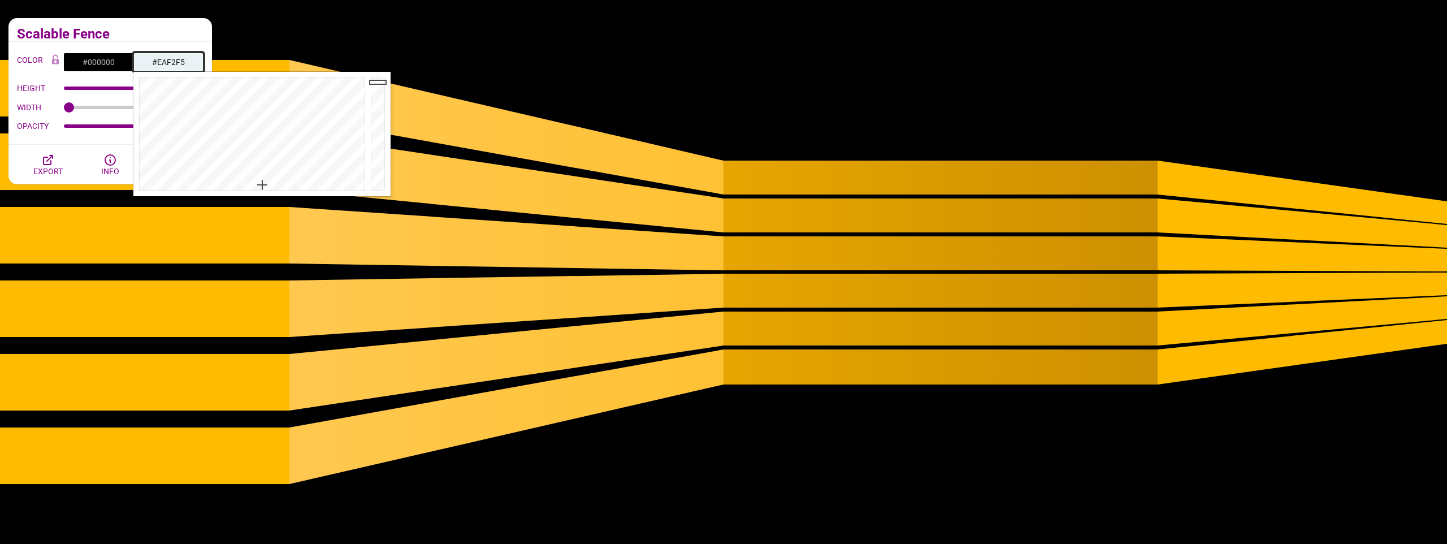
type input "#EAF2F5"
click at [97, 60] on input "#000000" at bounding box center [98, 62] width 70 height 19
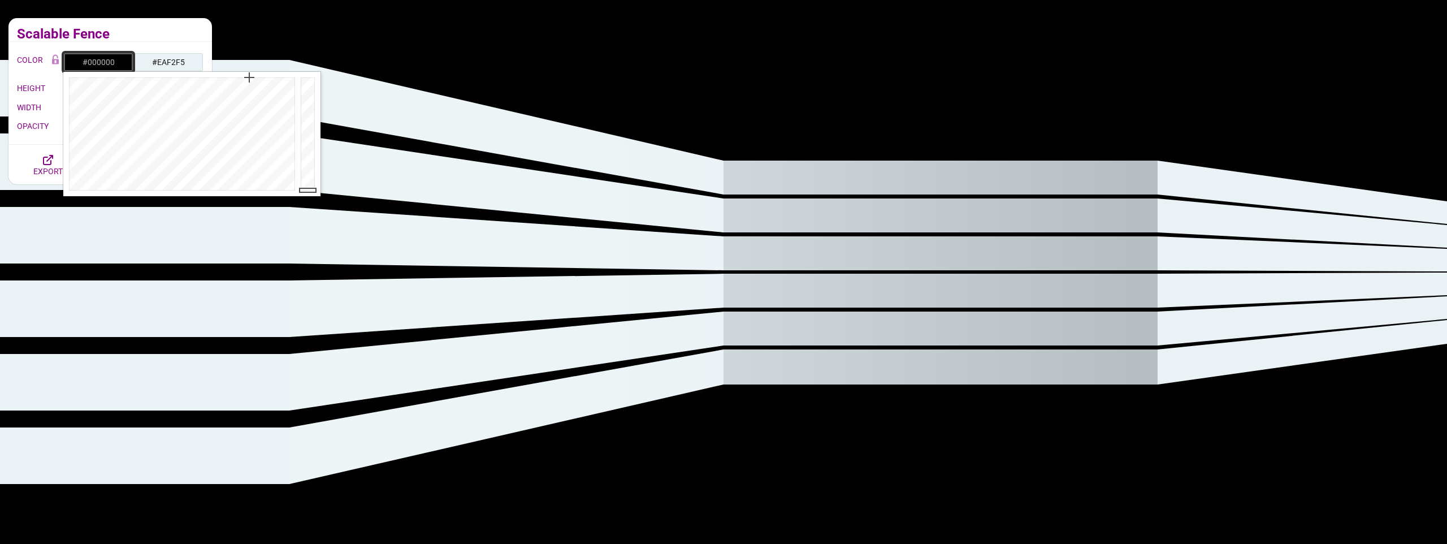
click at [97, 60] on input "#000000" at bounding box center [98, 62] width 70 height 19
type input "#FFFFFF"
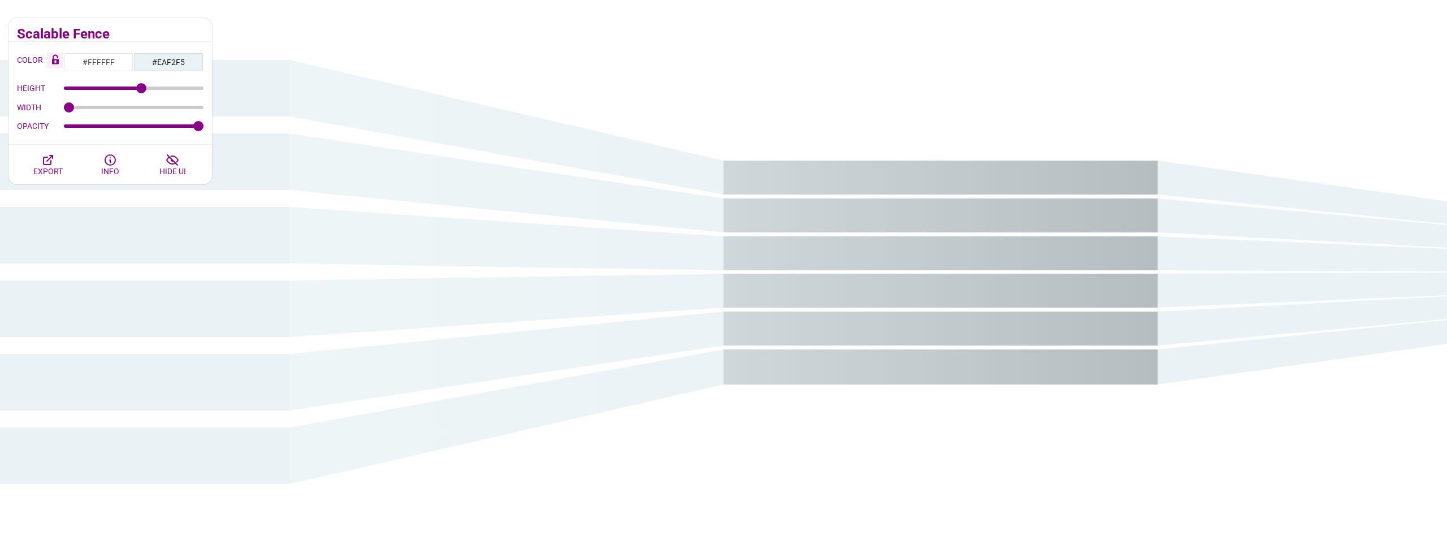
click at [52, 58] on icon "Color Lock" at bounding box center [55, 59] width 7 height 10
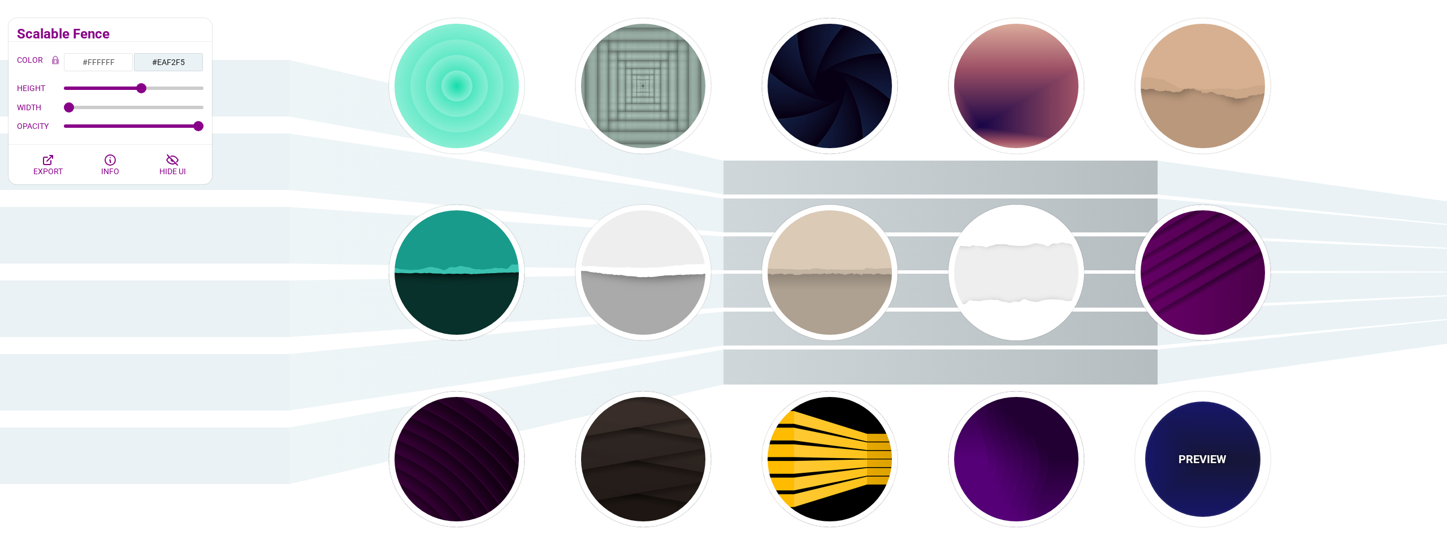
click at [1207, 454] on p "PREVIEW" at bounding box center [1202, 458] width 48 height 17
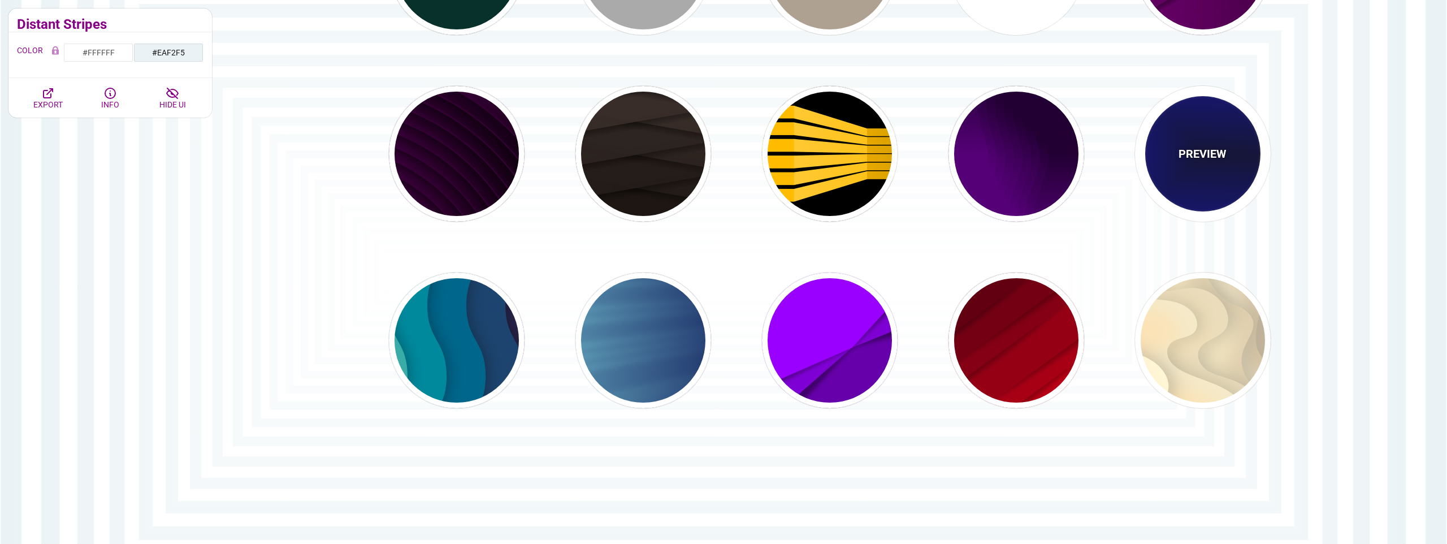
scroll to position [423, 0]
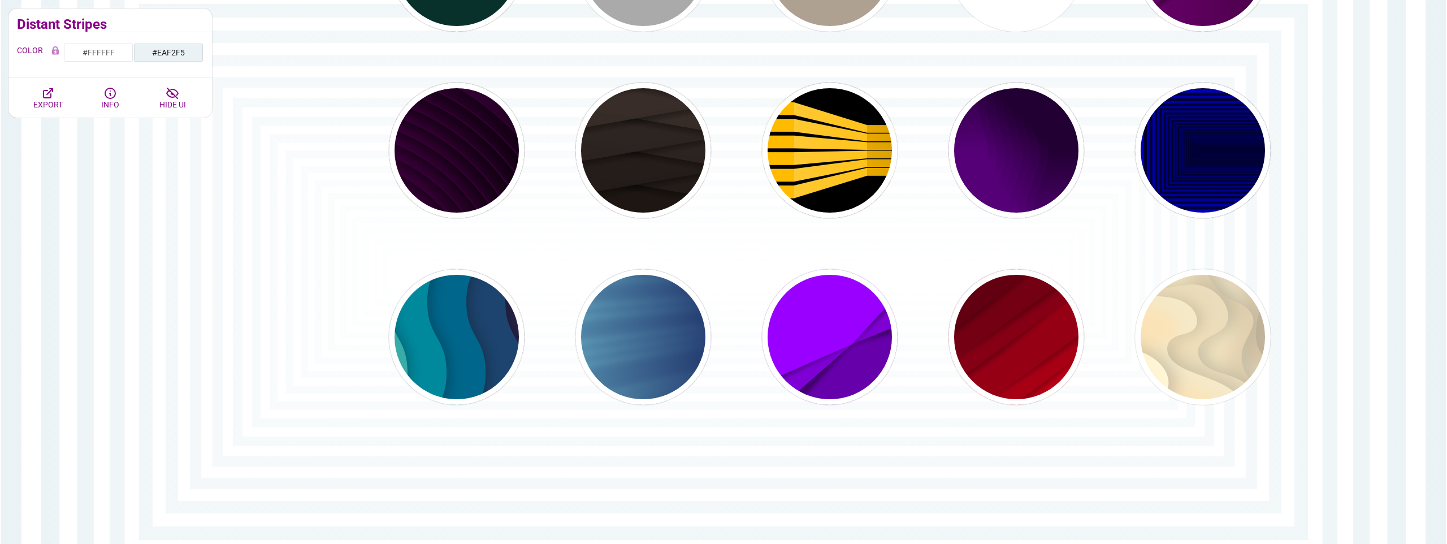
drag, startPoint x: 844, startPoint y: 434, endPoint x: 842, endPoint y: 334, distance: 100.1
click at [843, 434] on div "Depth and Shadows This collection of SVG designs has visual depth through shadi…" at bounding box center [723, 91] width 1447 height 916
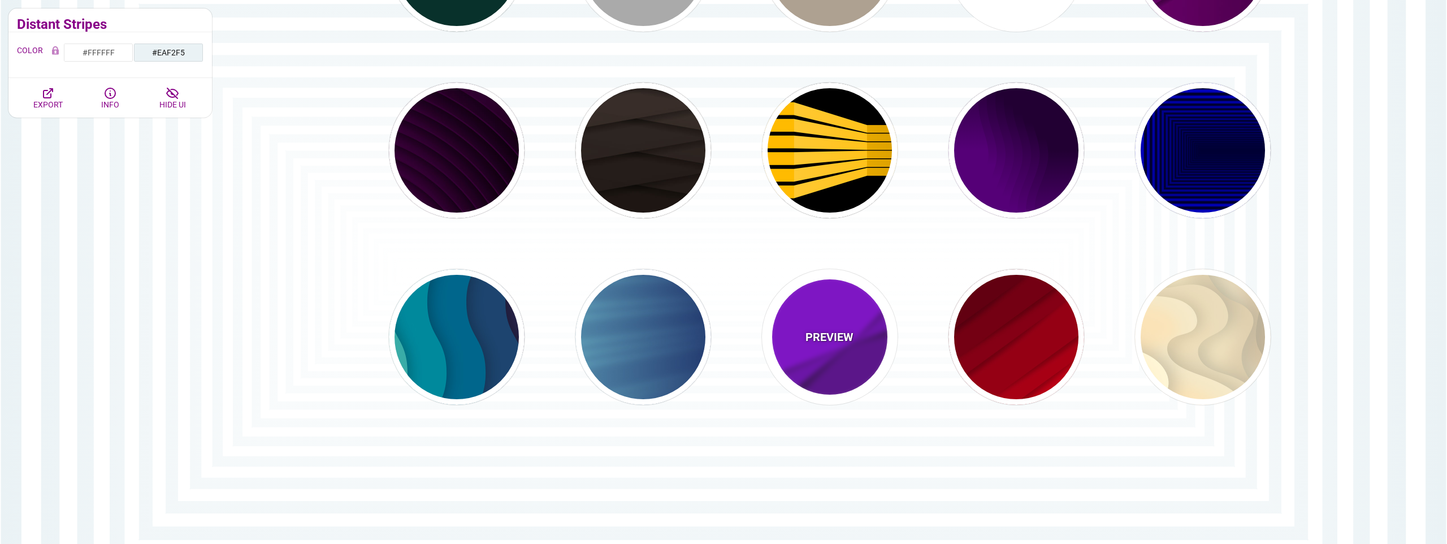
click at [842, 334] on p "PREVIEW" at bounding box center [829, 336] width 48 height 17
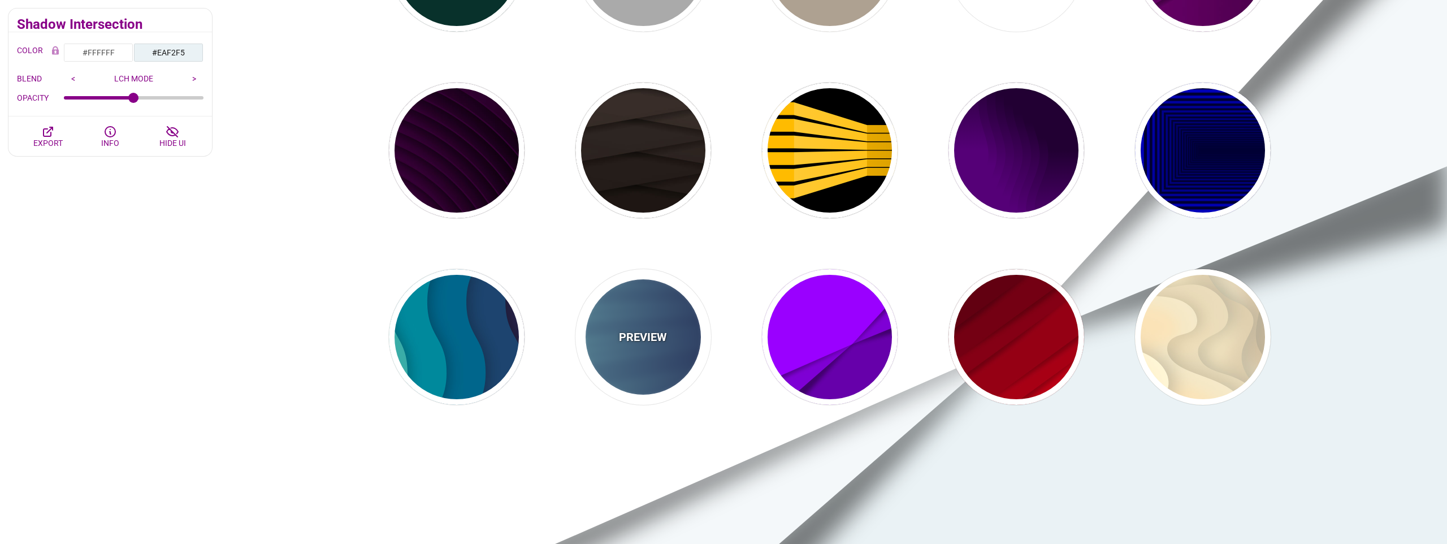
click at [637, 333] on p "PREVIEW" at bounding box center [643, 336] width 48 height 17
type input "1"
type input "0.25"
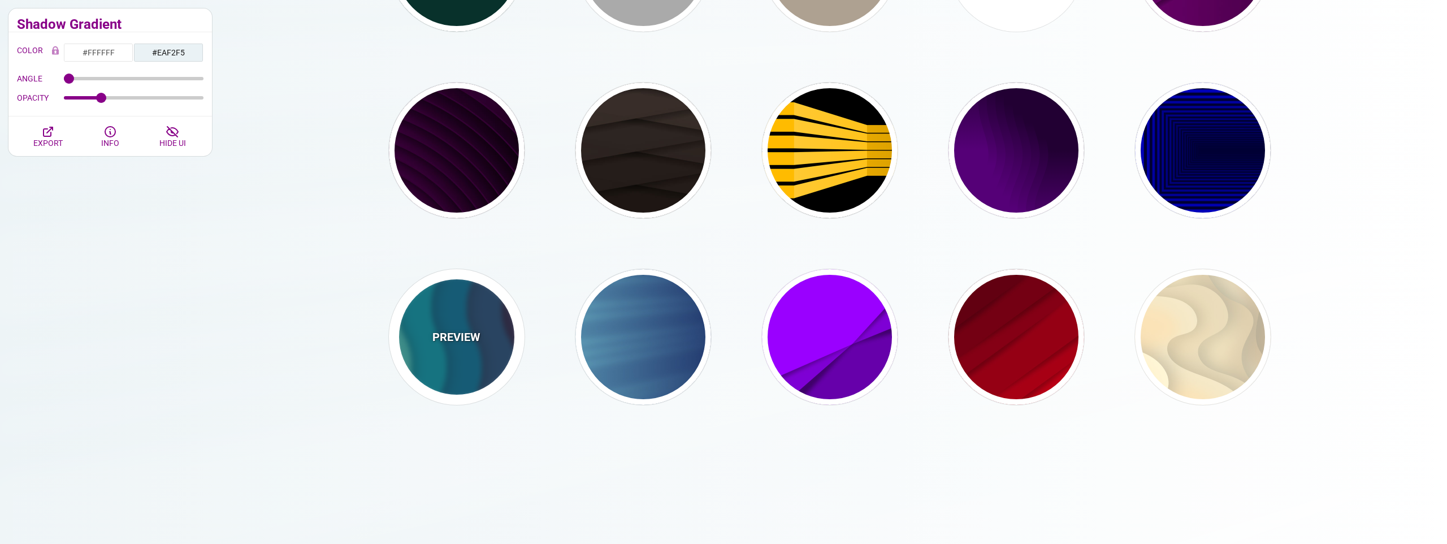
click at [478, 337] on p "PREVIEW" at bounding box center [456, 336] width 48 height 17
type input "0"
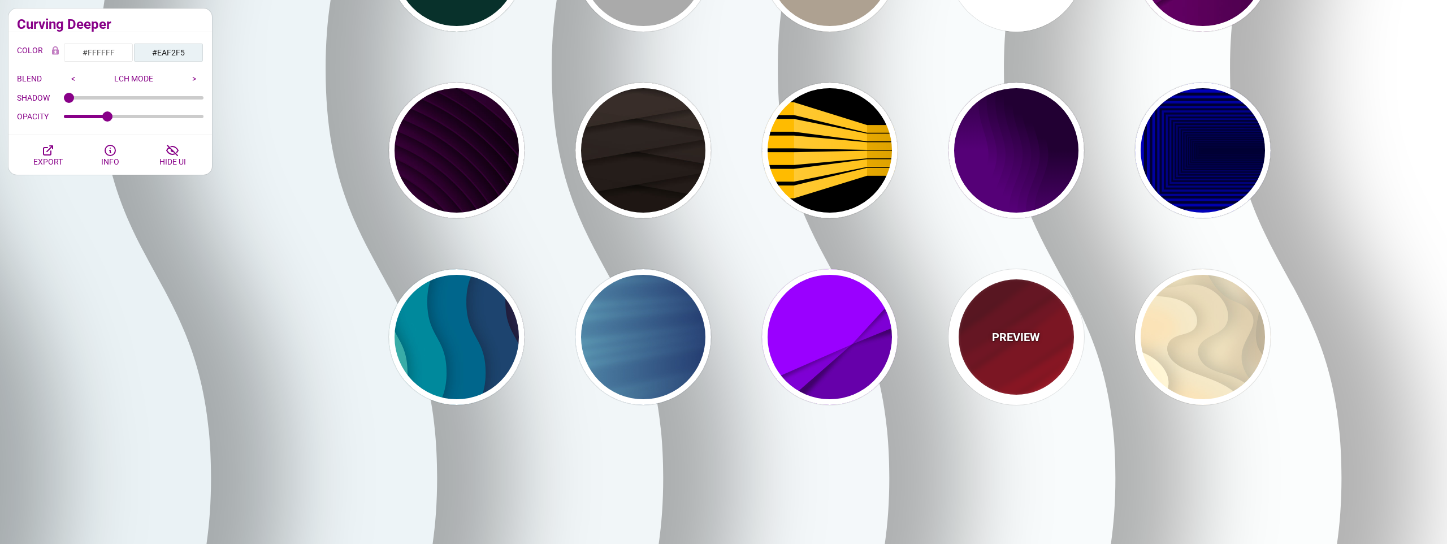
click at [1044, 335] on div "PREVIEW" at bounding box center [1016, 337] width 136 height 136
type input "0"
type input "0.5"
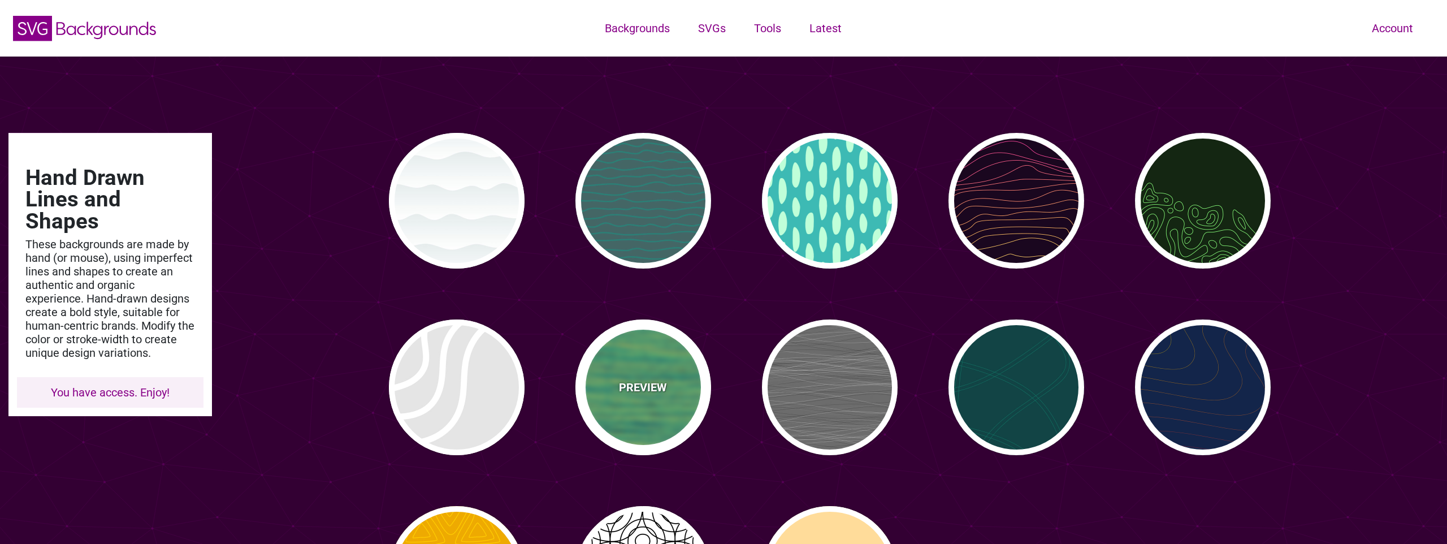
scroll to position [60, 0]
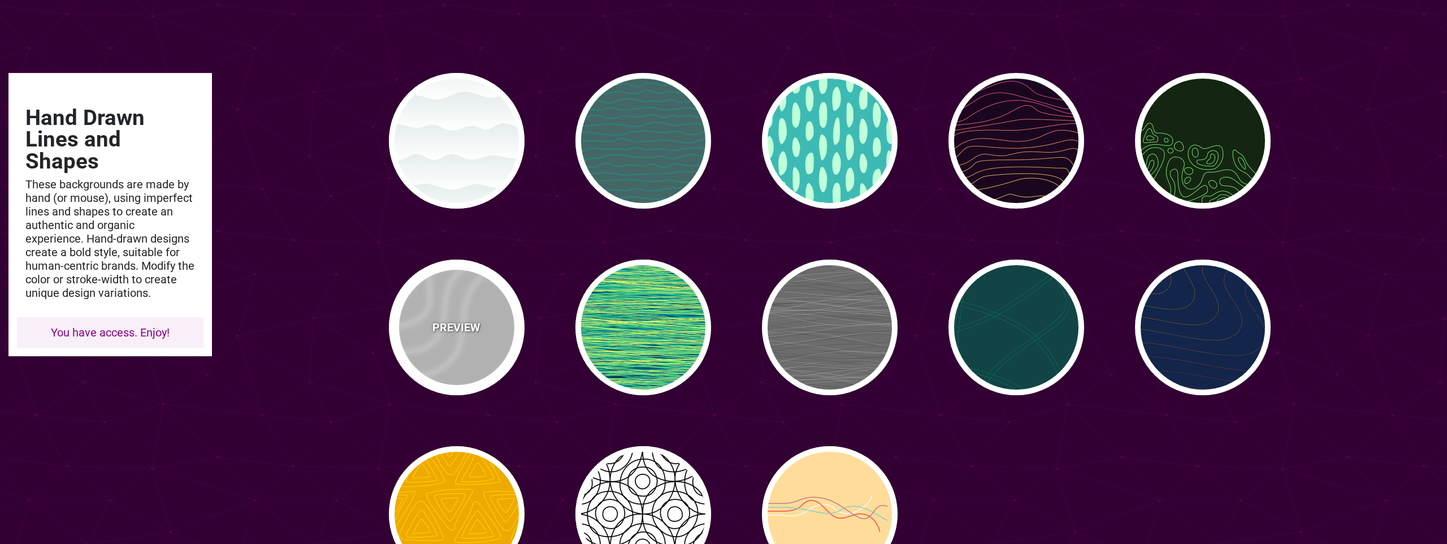
click at [496, 320] on div "PREVIEW" at bounding box center [457, 327] width 136 height 136
type input "#DDDDDD"
type input "35"
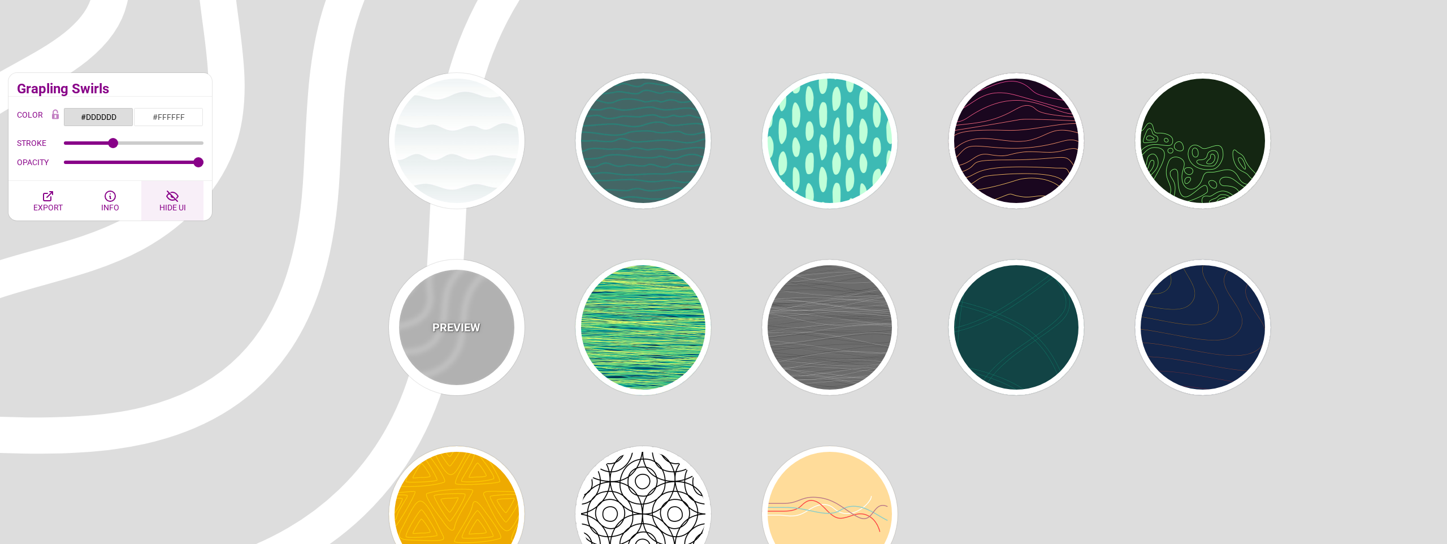
scroll to position [60, 0]
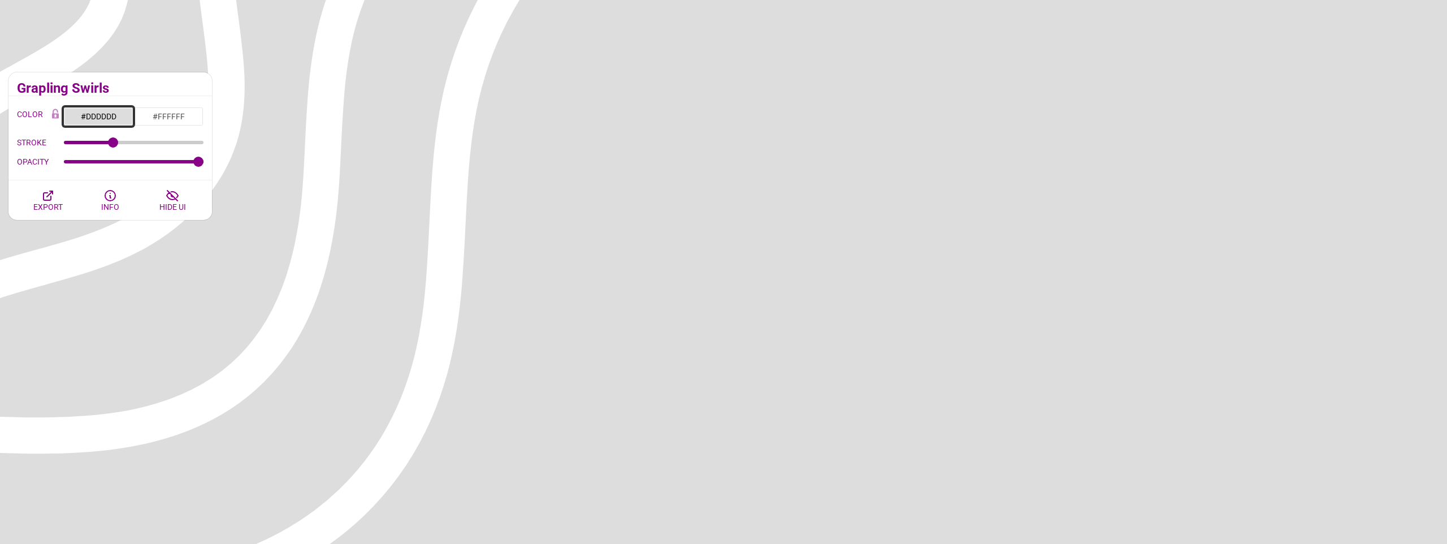
click at [106, 114] on input "#DDDDDD" at bounding box center [98, 116] width 70 height 19
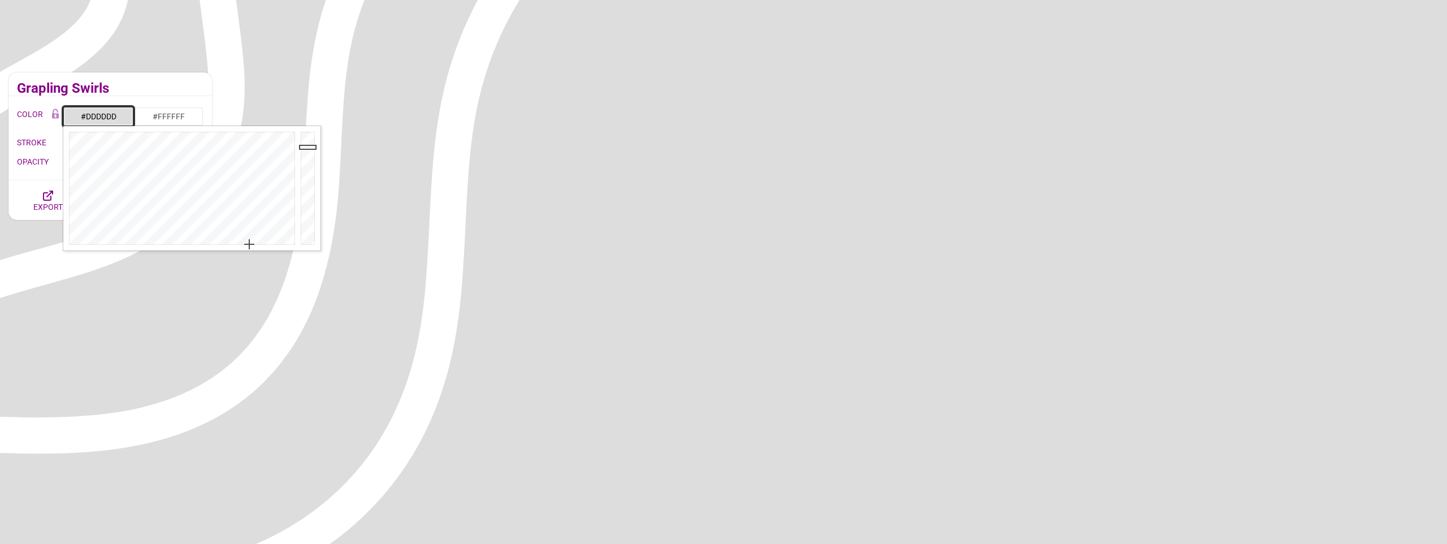
click at [106, 114] on input "#DDDDDD" at bounding box center [98, 116] width 70 height 19
paste input "EAF2F5"
type input "#EAF2F5"
click at [146, 90] on h2 "Grapling Swirls" at bounding box center [110, 88] width 187 height 9
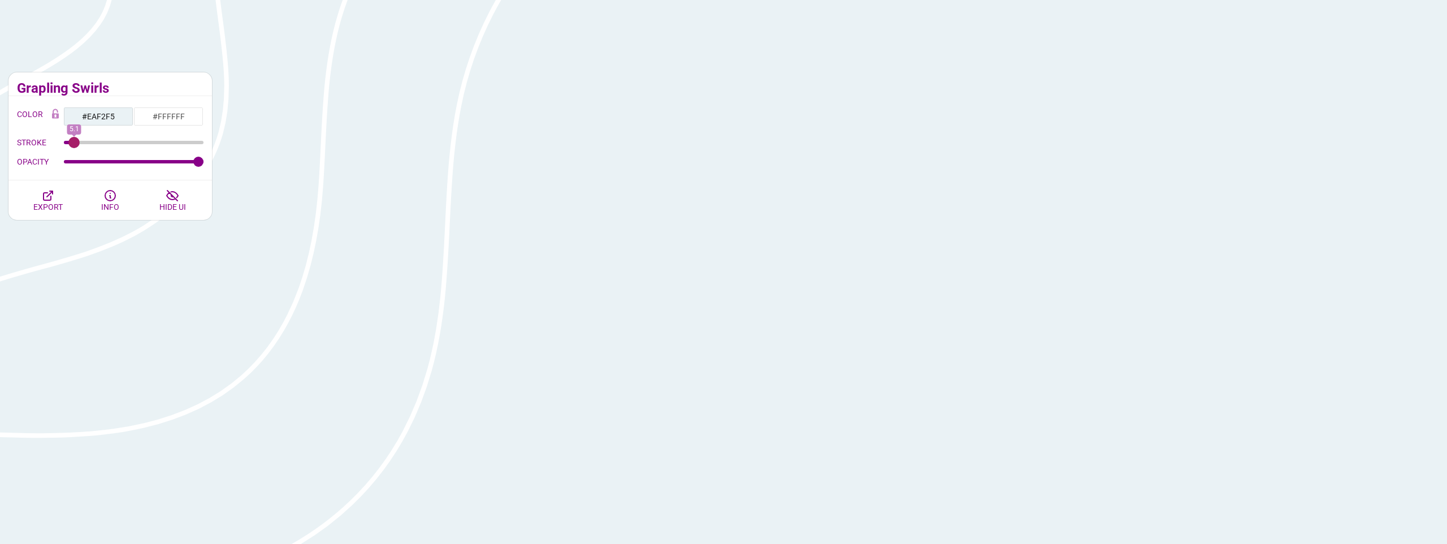
drag, startPoint x: 114, startPoint y: 143, endPoint x: 75, endPoint y: 139, distance: 39.2
type input "5.5"
click at [74, 140] on input "STROKE" at bounding box center [134, 142] width 140 height 5
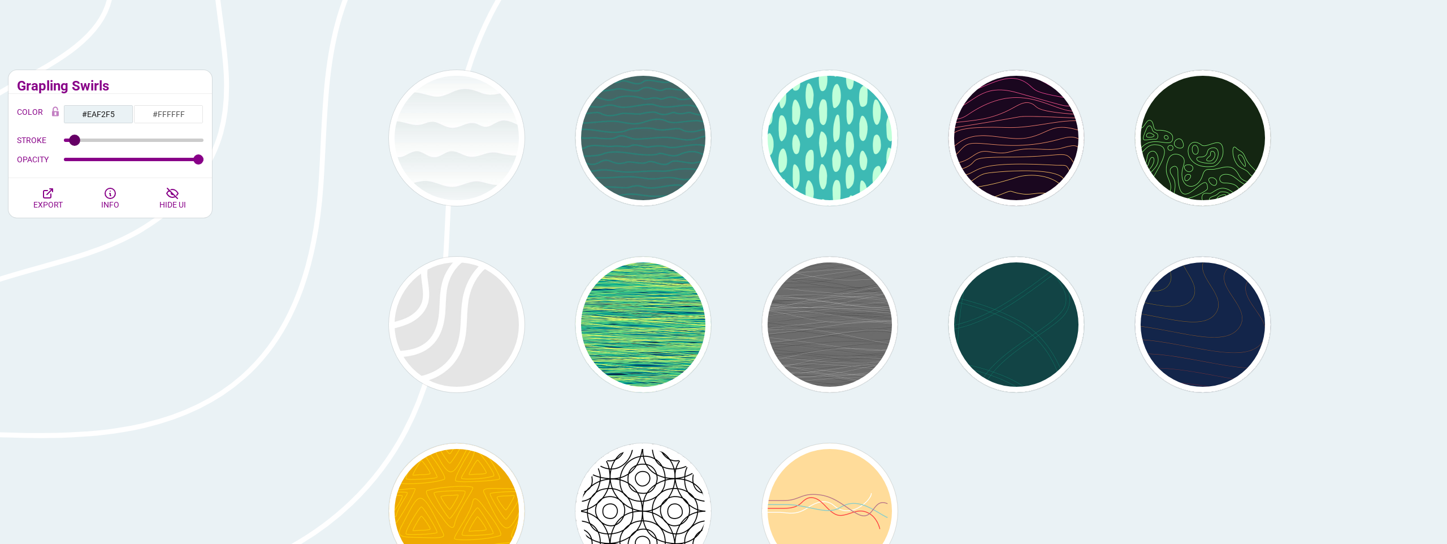
scroll to position [62, 0]
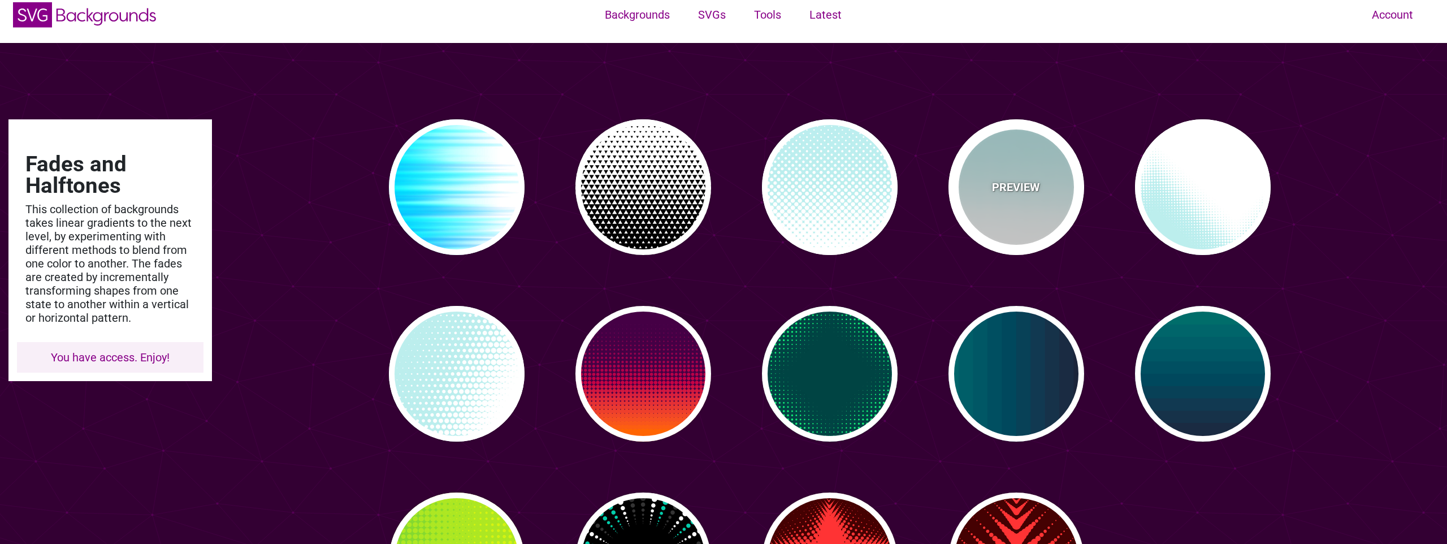
scroll to position [15, 0]
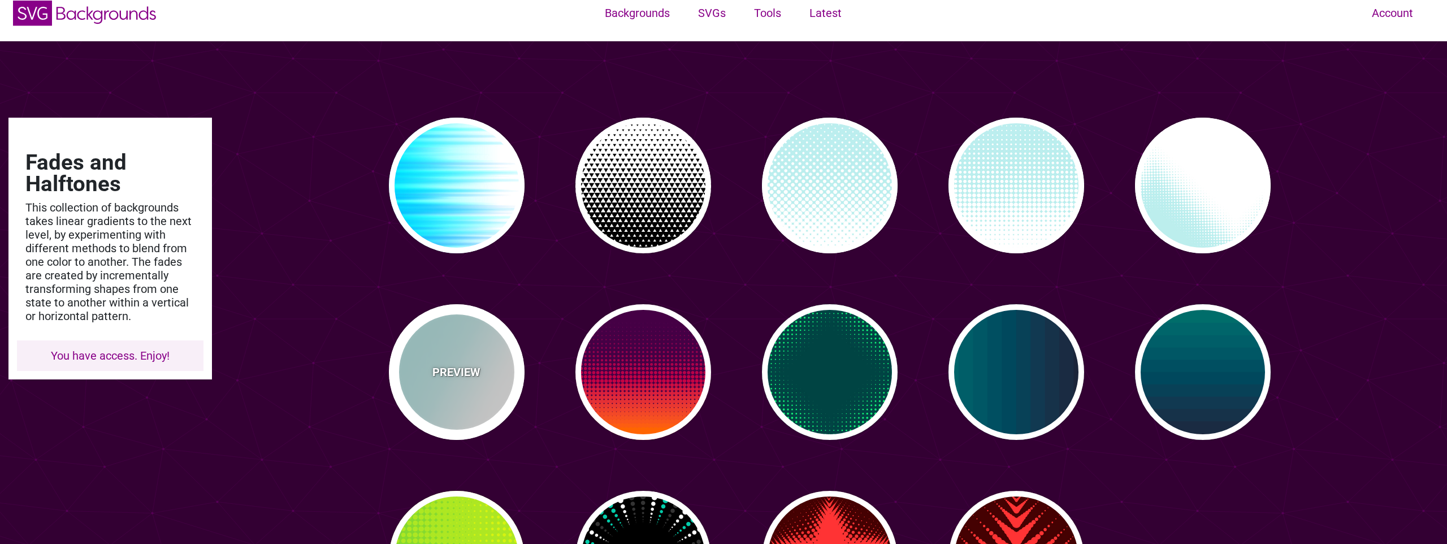
click at [469, 343] on div "PREVIEW" at bounding box center [457, 372] width 136 height 136
type input "#BBEEEE"
type input "0"
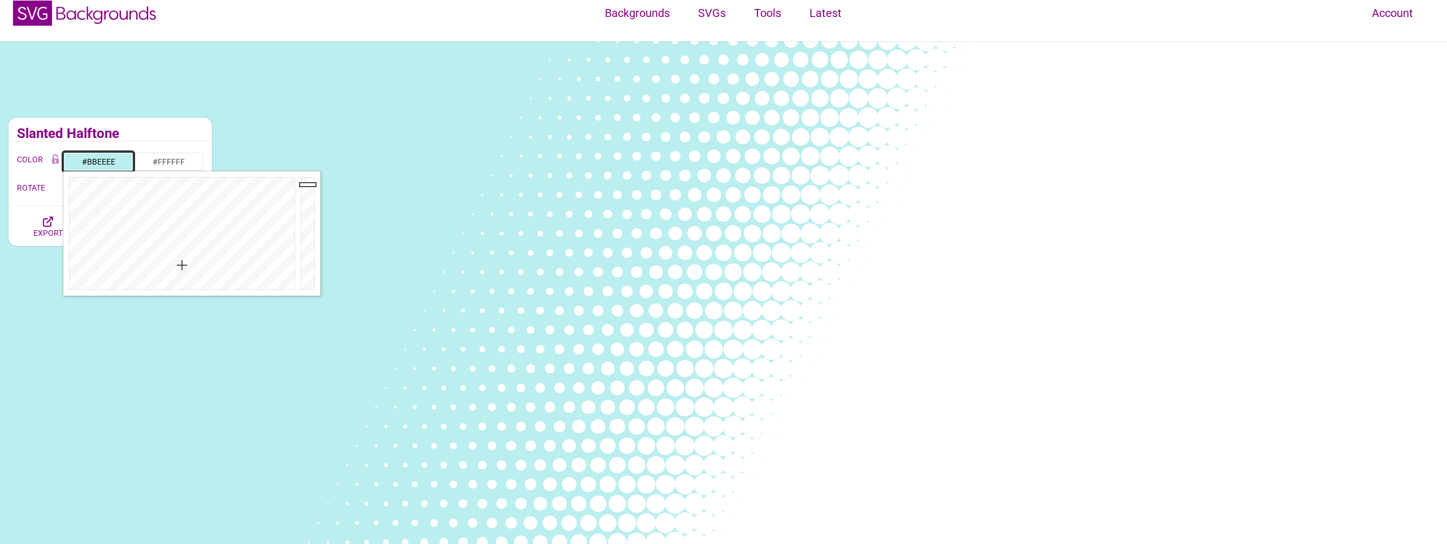
click at [115, 157] on input "#BBEEEE" at bounding box center [98, 161] width 70 height 19
paste input "EAF2F5"
type input "#EAF2F5"
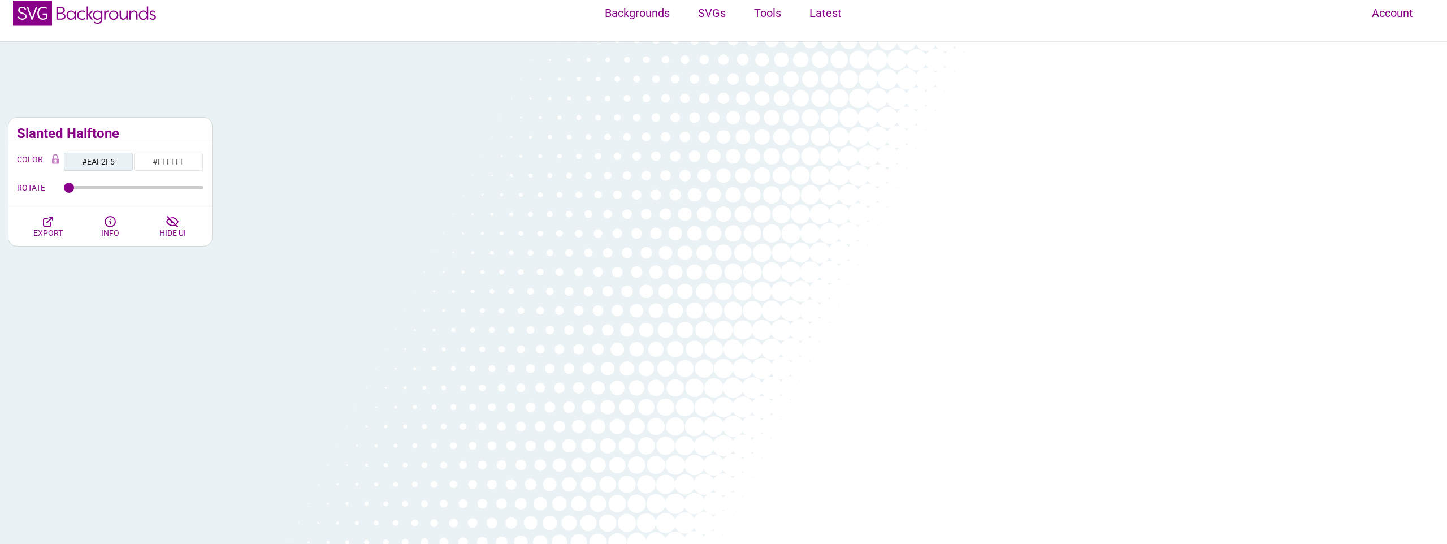
click at [146, 129] on h2 "Slanted Halftone" at bounding box center [110, 133] width 187 height 9
click at [61, 218] on button "EXPORT" at bounding box center [48, 226] width 62 height 40
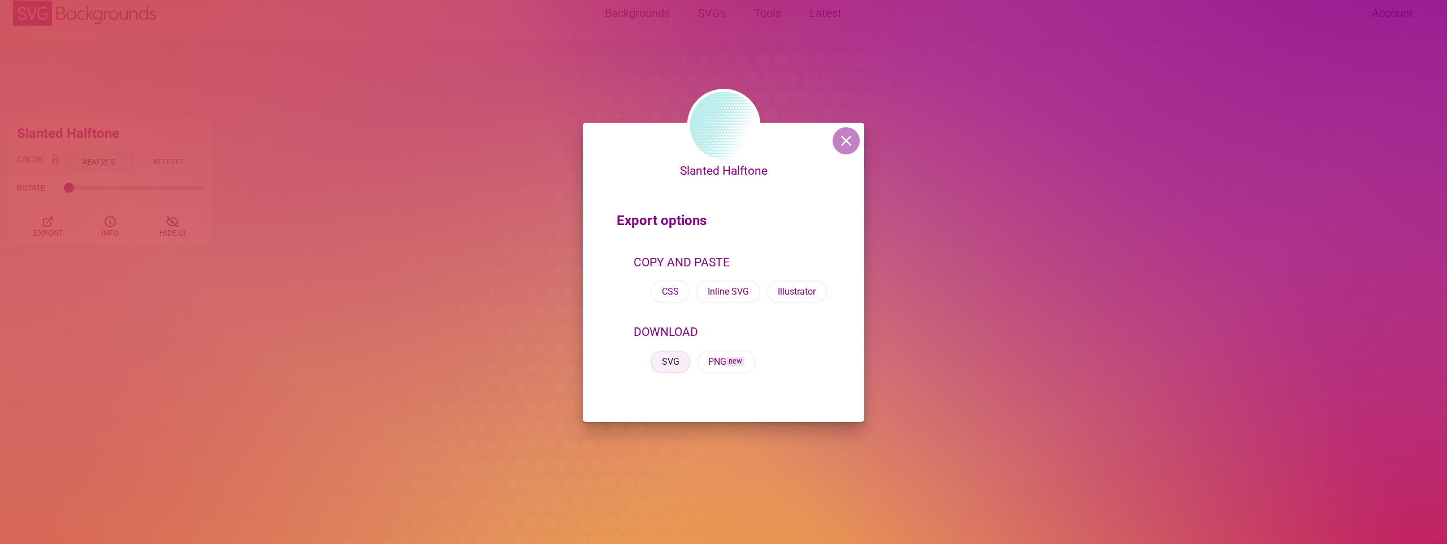
click at [664, 368] on button "SVG" at bounding box center [671, 361] width 40 height 23
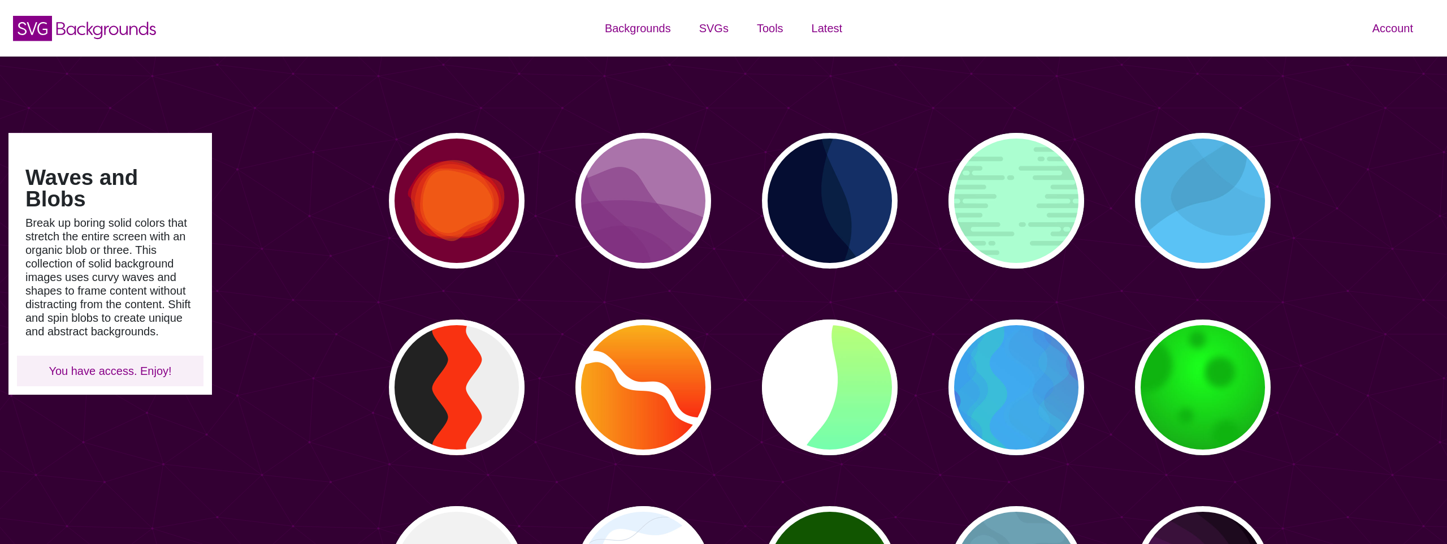
type input "#450057"
